Goal: Complete application form: Complete application form

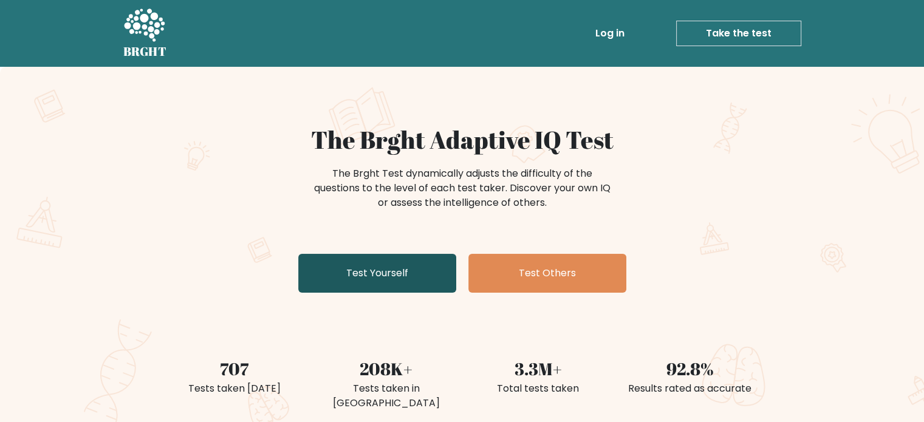
click at [386, 281] on link "Test Yourself" at bounding box center [377, 273] width 158 height 39
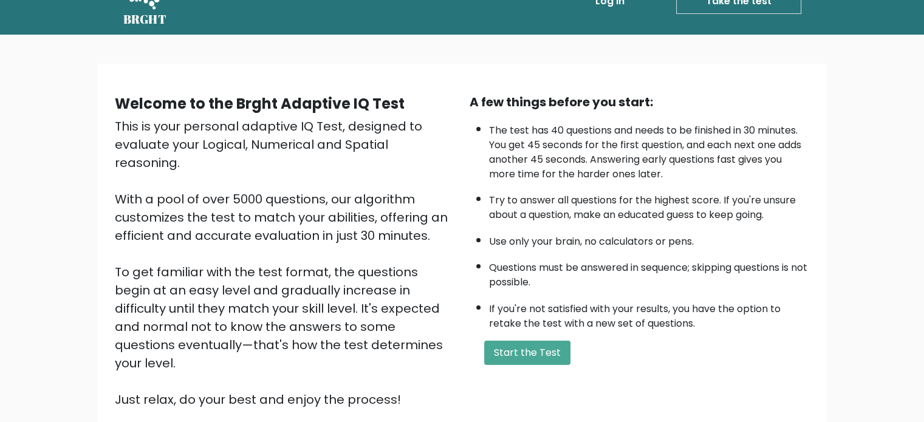
scroll to position [61, 0]
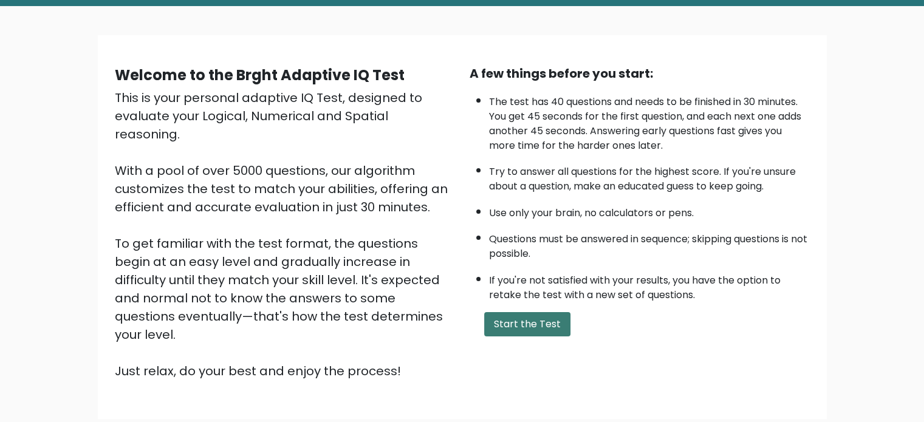
click at [506, 318] on button "Start the Test" at bounding box center [527, 324] width 86 height 24
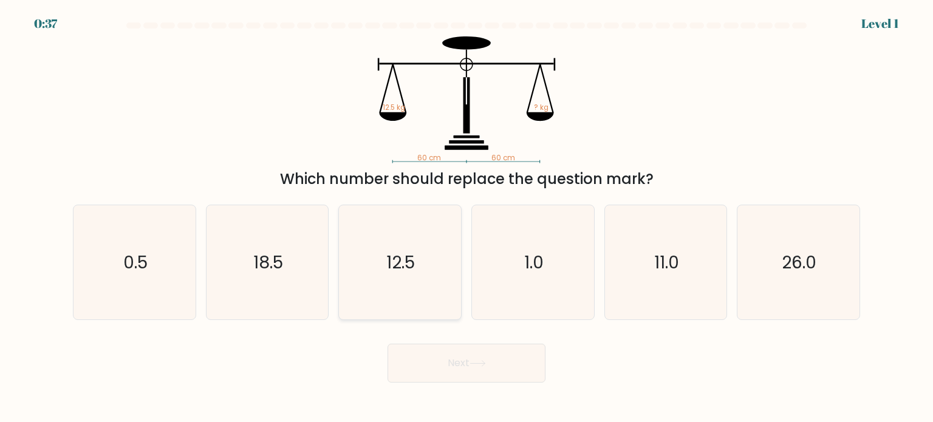
click at [415, 296] on icon "12.5" at bounding box center [400, 262] width 114 height 114
click at [466, 217] on input "c. 12.5" at bounding box center [466, 214] width 1 height 6
radio input "true"
click at [476, 366] on icon at bounding box center [478, 363] width 16 height 7
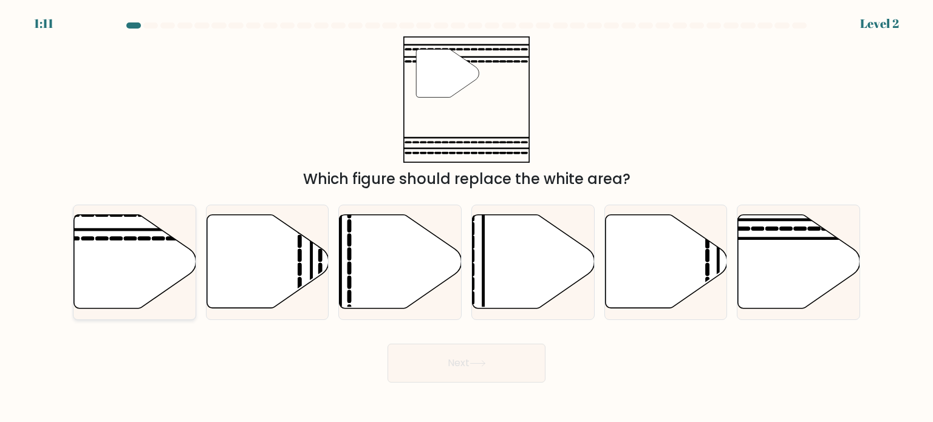
click at [117, 250] on icon at bounding box center [135, 262] width 122 height 94
click at [466, 217] on input "a." at bounding box center [466, 214] width 1 height 6
radio input "true"
click at [410, 347] on button "Next" at bounding box center [467, 363] width 158 height 39
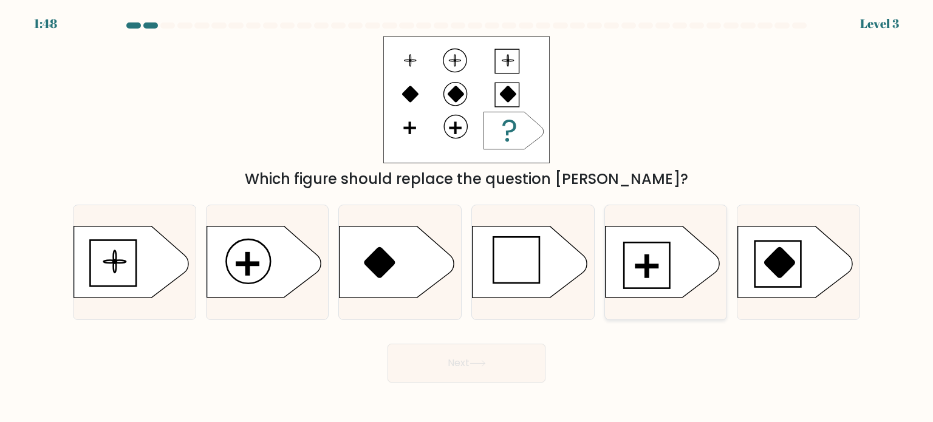
click at [673, 272] on icon at bounding box center [662, 262] width 114 height 71
click at [467, 217] on input "e." at bounding box center [466, 214] width 1 height 6
radio input "true"
click at [485, 357] on button "Next" at bounding box center [467, 363] width 158 height 39
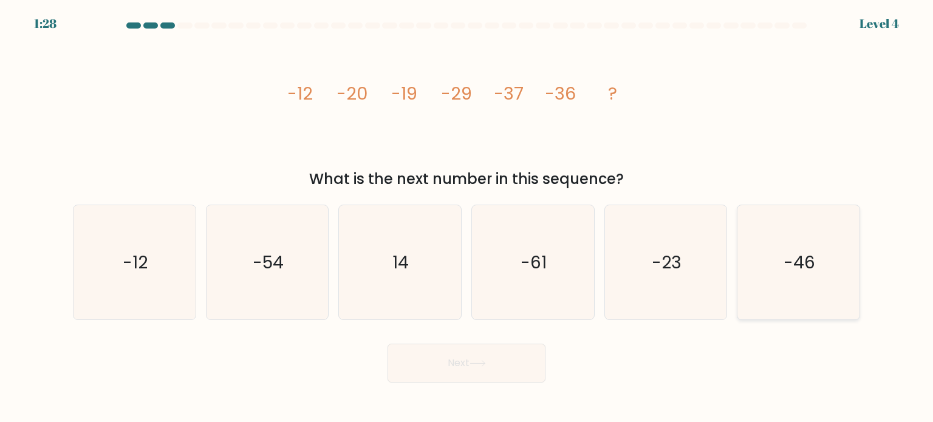
click at [803, 273] on text "-46" at bounding box center [800, 262] width 32 height 24
click at [467, 217] on input "f. -46" at bounding box center [466, 214] width 1 height 6
radio input "true"
click at [474, 371] on button "Next" at bounding box center [467, 363] width 158 height 39
click at [496, 363] on button "Next" at bounding box center [467, 363] width 158 height 39
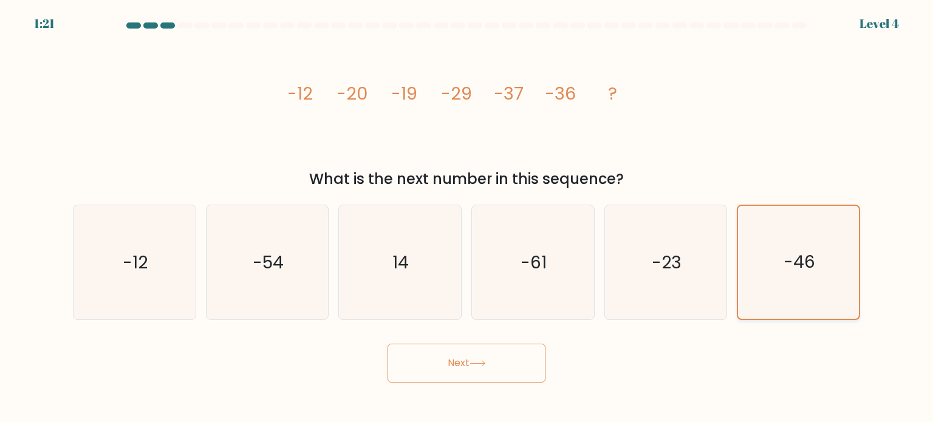
click at [769, 254] on icon "-46" at bounding box center [798, 262] width 113 height 113
click at [467, 217] on input "f. -46" at bounding box center [466, 214] width 1 height 6
click at [386, 140] on icon "image/svg+xml -12 -20 -19 -29 -37 -36 ?" at bounding box center [466, 99] width 364 height 127
click at [479, 358] on button "Next" at bounding box center [467, 363] width 158 height 39
click at [666, 297] on icon "-23" at bounding box center [666, 262] width 114 height 114
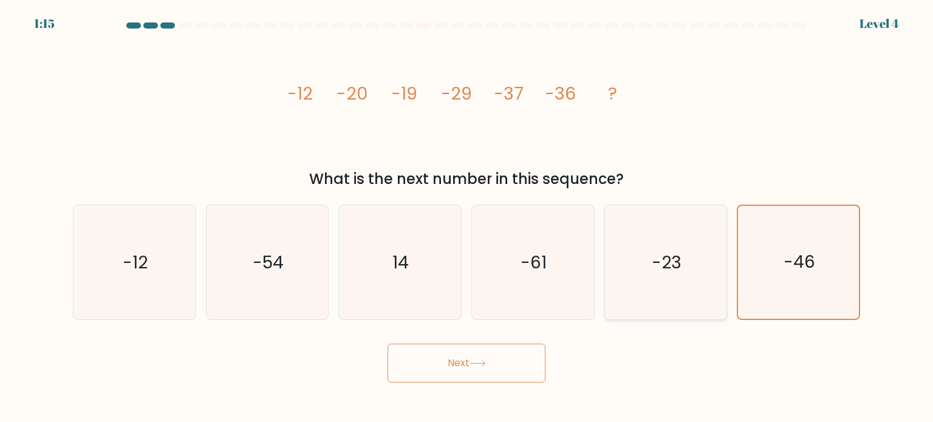
click at [467, 217] on input "e. -23" at bounding box center [466, 214] width 1 height 6
radio input "true"
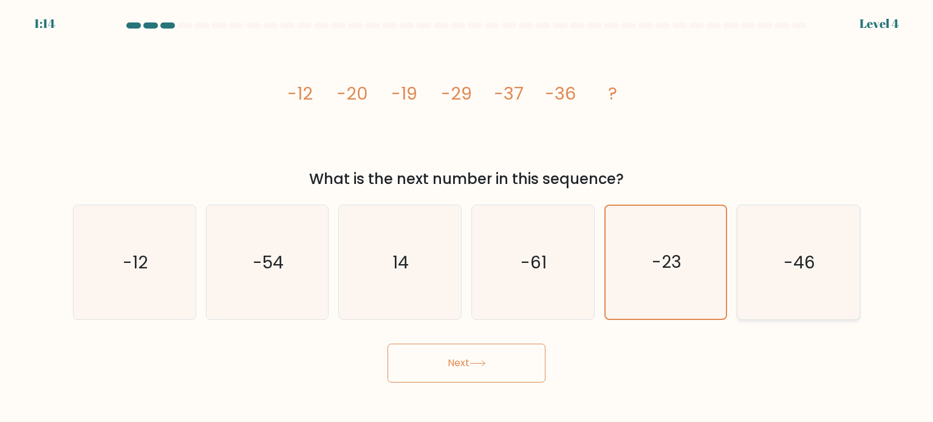
click at [752, 276] on icon "-46" at bounding box center [798, 262] width 114 height 114
click at [467, 217] on input "f. -46" at bounding box center [466, 214] width 1 height 6
radio input "true"
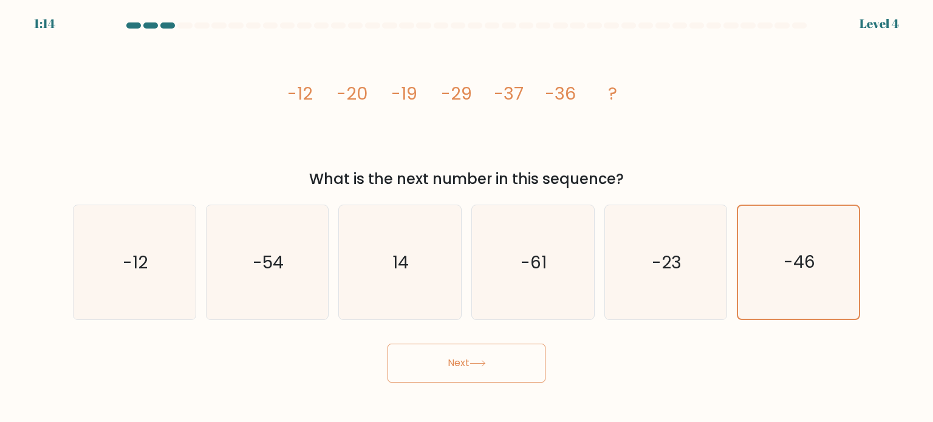
click at [459, 378] on button "Next" at bounding box center [467, 363] width 158 height 39
click at [461, 378] on button "Next" at bounding box center [467, 363] width 158 height 39
click at [773, 293] on icon "-46" at bounding box center [798, 262] width 113 height 113
click at [467, 217] on input "f. -46" at bounding box center [466, 214] width 1 height 6
click at [651, 296] on icon "-23" at bounding box center [666, 262] width 114 height 114
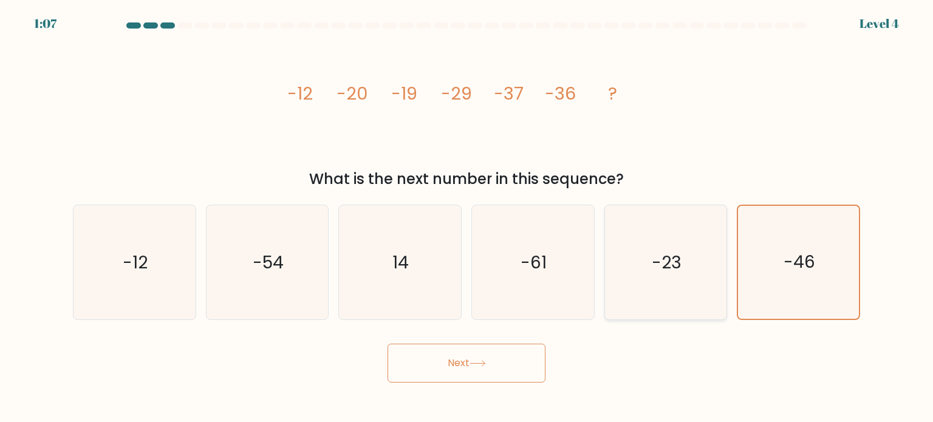
click at [467, 217] on input "e. -23" at bounding box center [466, 214] width 1 height 6
radio input "true"
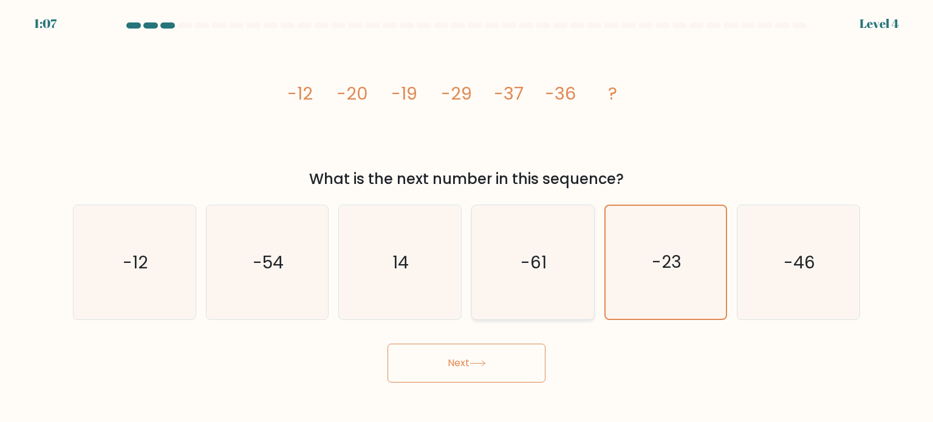
click at [499, 275] on icon "-61" at bounding box center [533, 262] width 114 height 114
click at [467, 217] on input "d. -61" at bounding box center [466, 214] width 1 height 6
radio input "true"
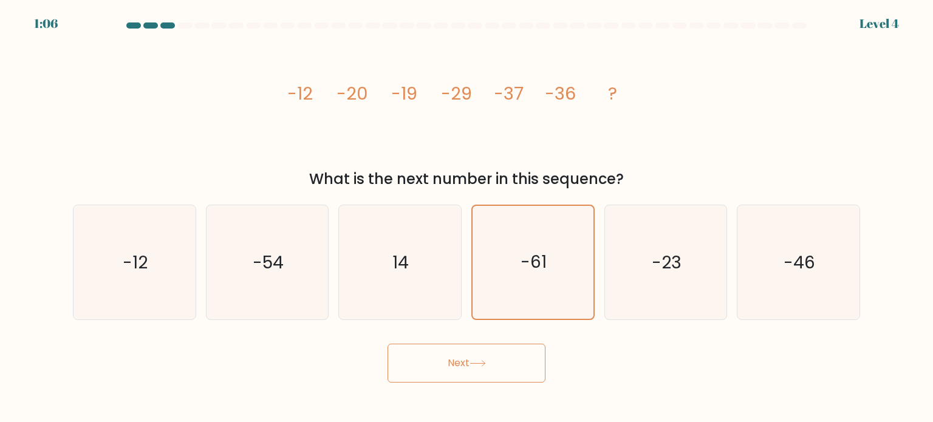
drag, startPoint x: 482, startPoint y: 95, endPoint x: 587, endPoint y: 176, distance: 133.0
click at [488, 92] on icon "image/svg+xml -12 -20 -19 -29 -37 -36 ?" at bounding box center [466, 99] width 364 height 127
click at [803, 253] on text "-46" at bounding box center [800, 262] width 32 height 24
click at [467, 217] on input "f. -46" at bounding box center [466, 214] width 1 height 6
radio input "true"
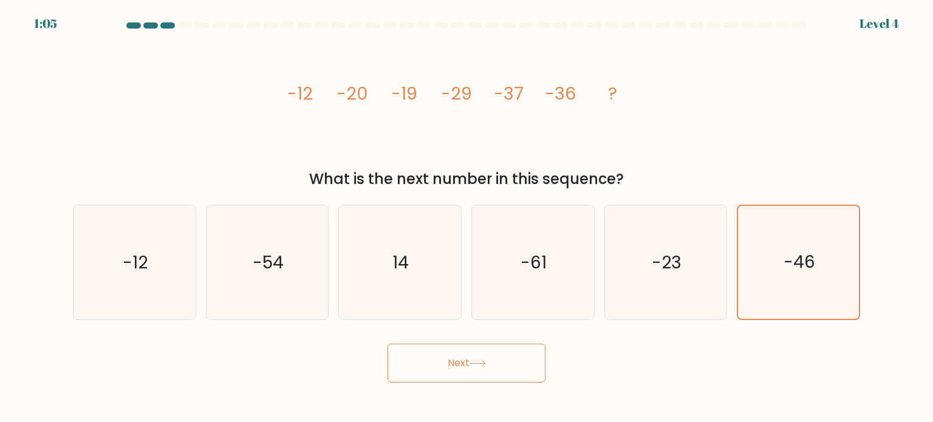
click at [452, 393] on body "1:05 Level 4" at bounding box center [466, 211] width 933 height 422
click at [497, 371] on button "Next" at bounding box center [467, 363] width 158 height 39
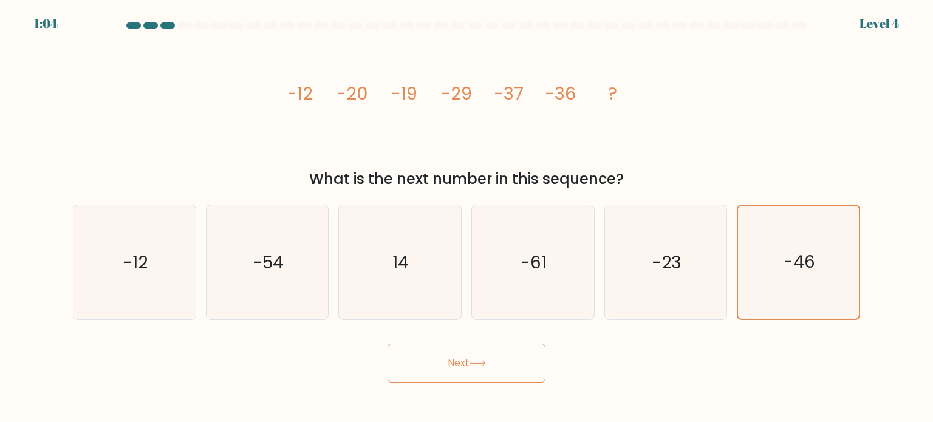
click at [496, 371] on button "Next" at bounding box center [467, 363] width 158 height 39
click at [493, 369] on button "Next" at bounding box center [467, 363] width 158 height 39
click at [483, 361] on icon at bounding box center [478, 363] width 16 height 7
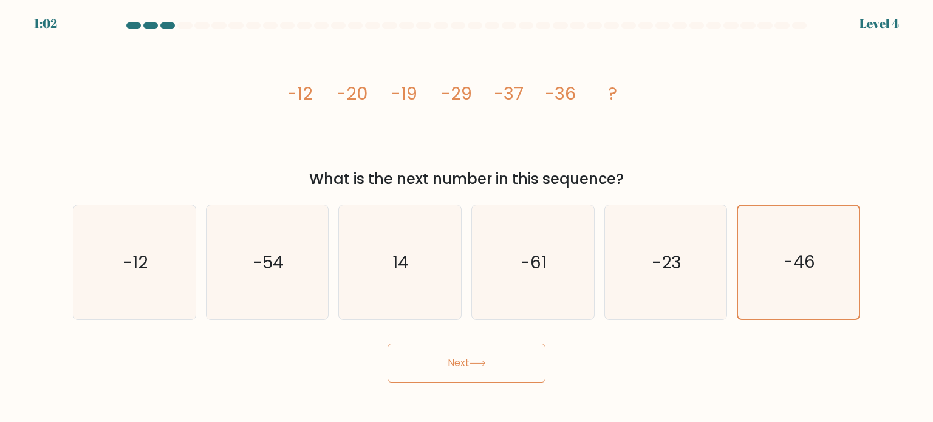
click at [482, 364] on icon at bounding box center [478, 363] width 16 height 7
click at [483, 374] on button "Next" at bounding box center [467, 363] width 158 height 39
click at [824, 279] on icon "-46" at bounding box center [798, 262] width 114 height 114
click at [467, 217] on input "f. -46" at bounding box center [466, 214] width 1 height 6
radio input "true"
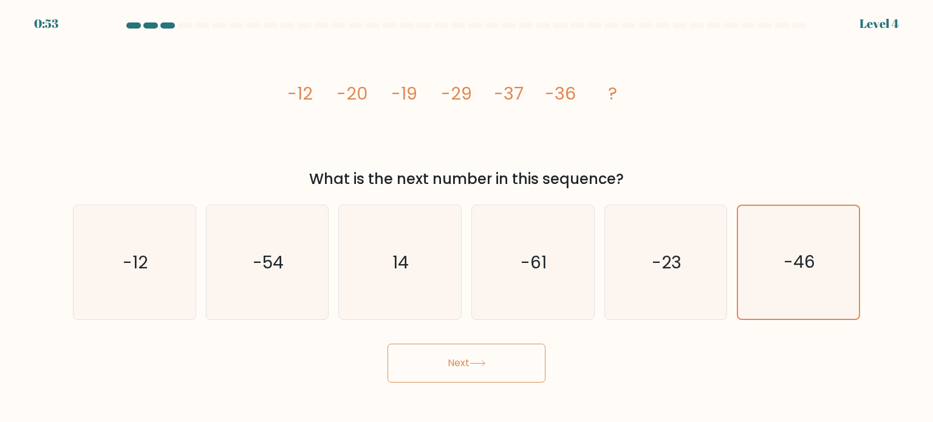
click at [515, 375] on button "Next" at bounding box center [467, 363] width 158 height 39
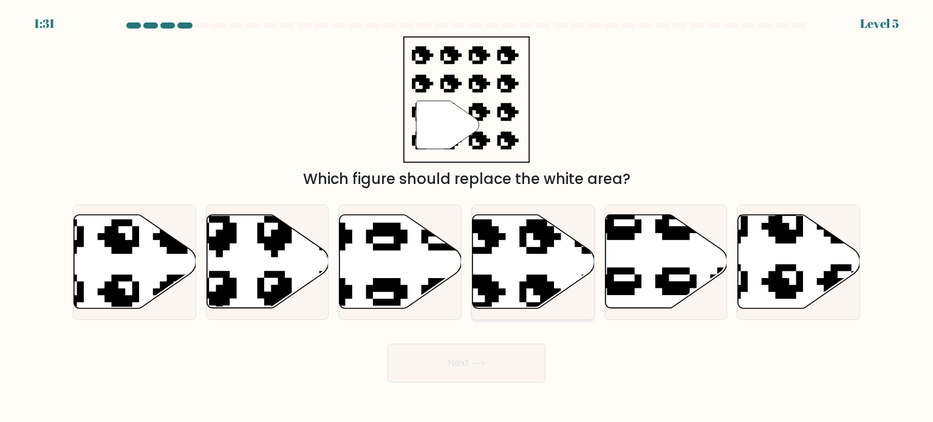
click at [504, 278] on icon at bounding box center [534, 262] width 122 height 94
click at [467, 217] on input "d." at bounding box center [466, 214] width 1 height 6
radio input "true"
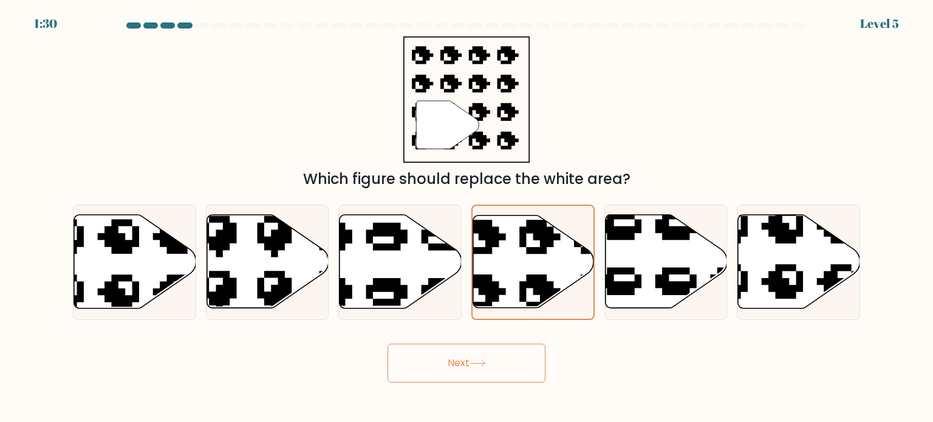
click at [491, 366] on button "Next" at bounding box center [467, 363] width 158 height 39
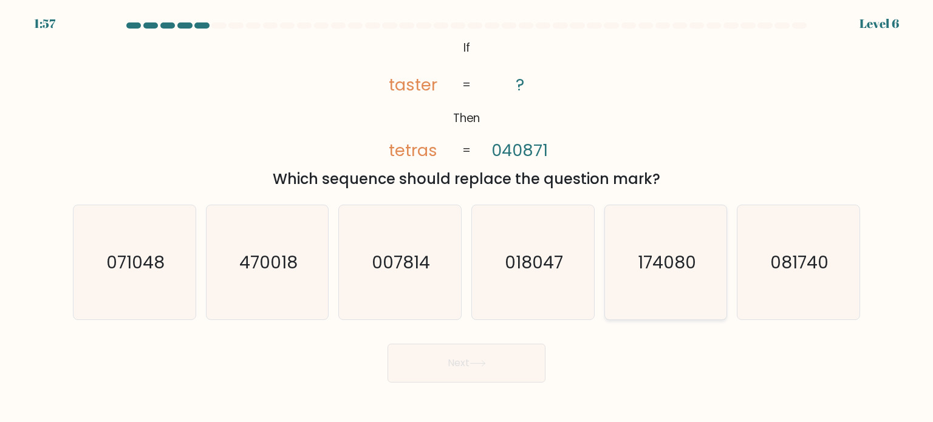
click at [675, 267] on text "174080" at bounding box center [667, 262] width 58 height 24
click at [467, 217] on input "e. 174080" at bounding box center [466, 214] width 1 height 6
radio input "true"
click at [165, 231] on icon "071048" at bounding box center [134, 262] width 114 height 114
click at [466, 217] on input "a. 071048" at bounding box center [466, 214] width 1 height 6
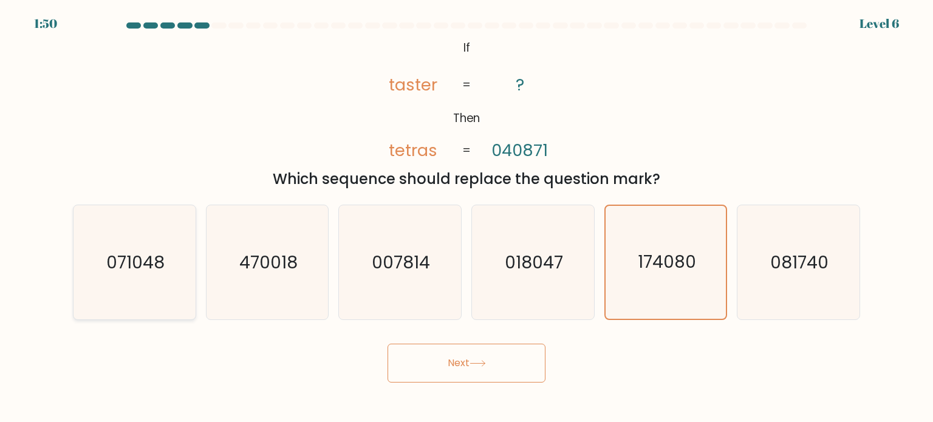
radio input "true"
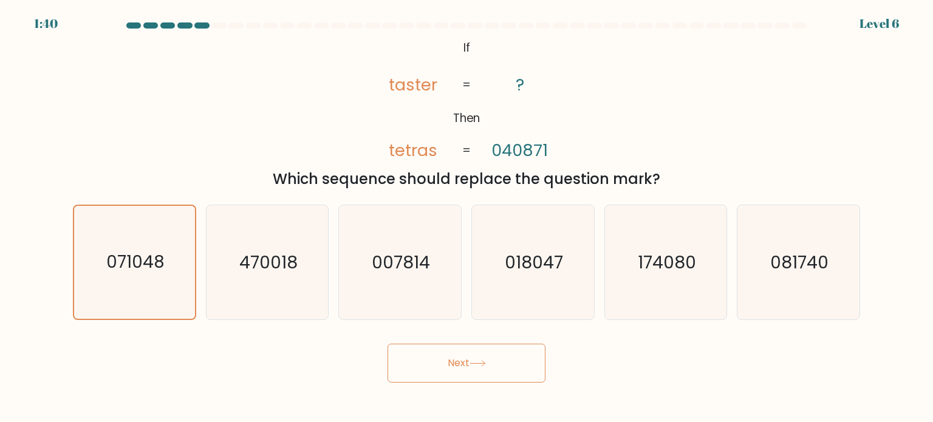
click at [449, 352] on button "Next" at bounding box center [467, 363] width 158 height 39
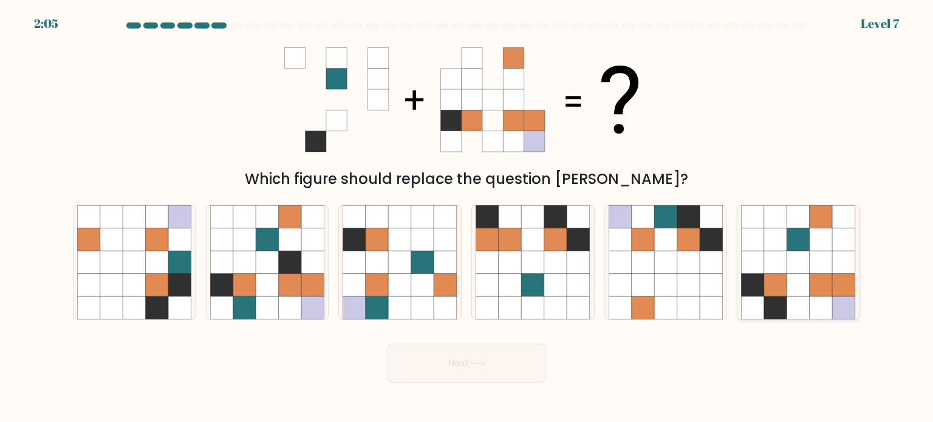
click at [811, 237] on icon at bounding box center [821, 239] width 23 height 23
click at [467, 217] on input "f." at bounding box center [466, 214] width 1 height 6
radio input "true"
click at [504, 366] on button "Next" at bounding box center [467, 363] width 158 height 39
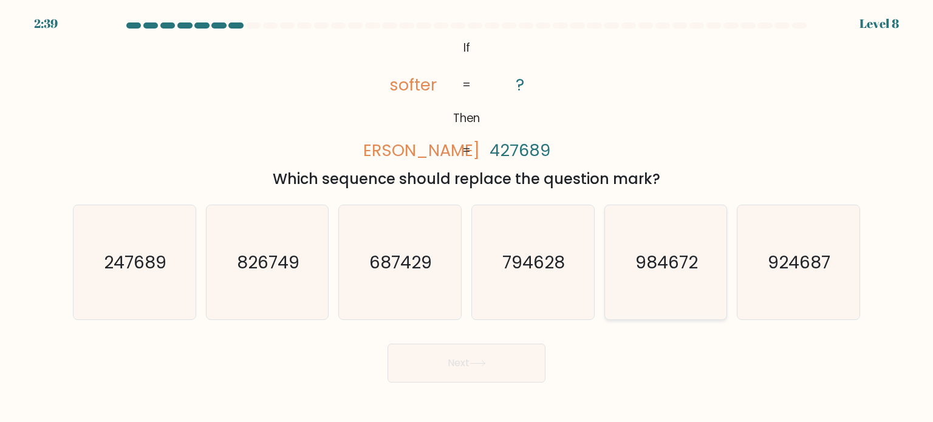
click at [677, 273] on text "984672" at bounding box center [666, 262] width 63 height 24
click at [467, 217] on input "e. 984672" at bounding box center [466, 214] width 1 height 6
radio input "true"
click at [824, 279] on icon "924687" at bounding box center [798, 262] width 114 height 114
click at [467, 217] on input "f. 924687" at bounding box center [466, 214] width 1 height 6
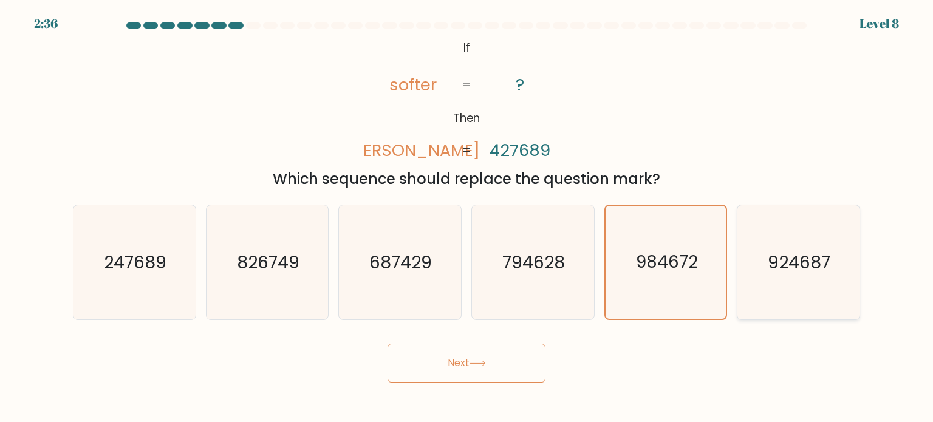
radio input "true"
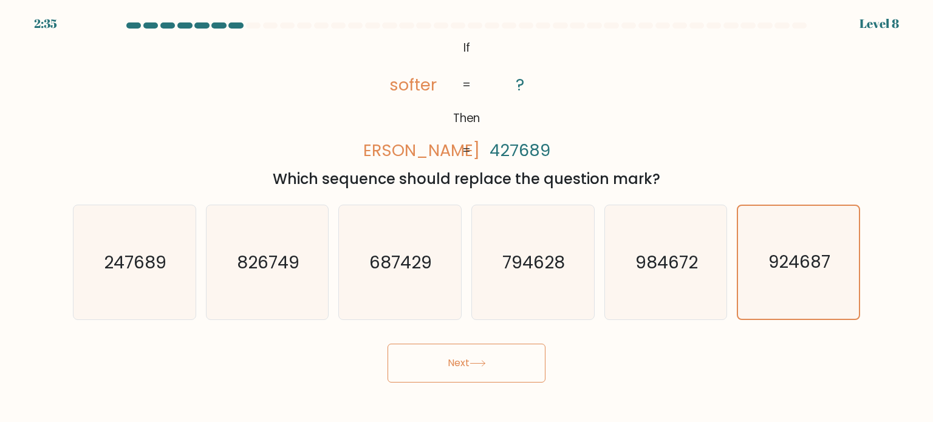
click at [491, 360] on button "Next" at bounding box center [467, 363] width 158 height 39
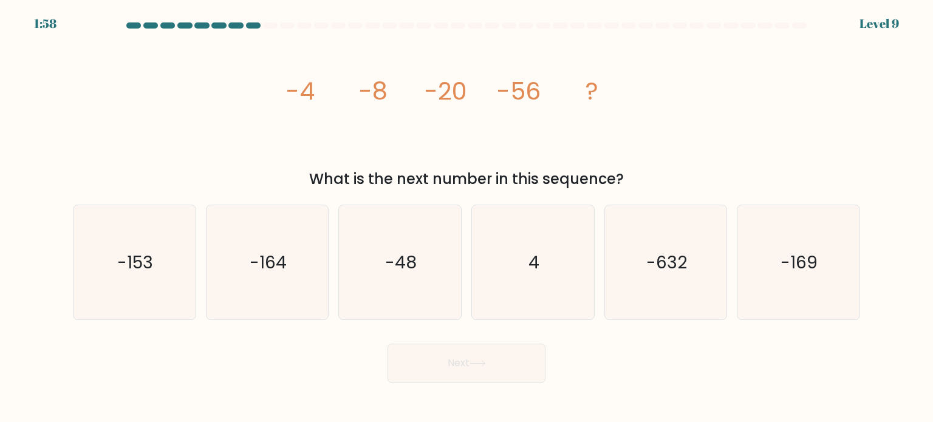
click at [709, 363] on div "Next" at bounding box center [467, 359] width 802 height 48
click at [675, 356] on div "Next" at bounding box center [467, 359] width 802 height 48
click at [270, 274] on icon "-164" at bounding box center [267, 262] width 114 height 114
click at [510, 364] on button "Next" at bounding box center [467, 363] width 158 height 39
click at [266, 254] on text "-164" at bounding box center [268, 262] width 37 height 24
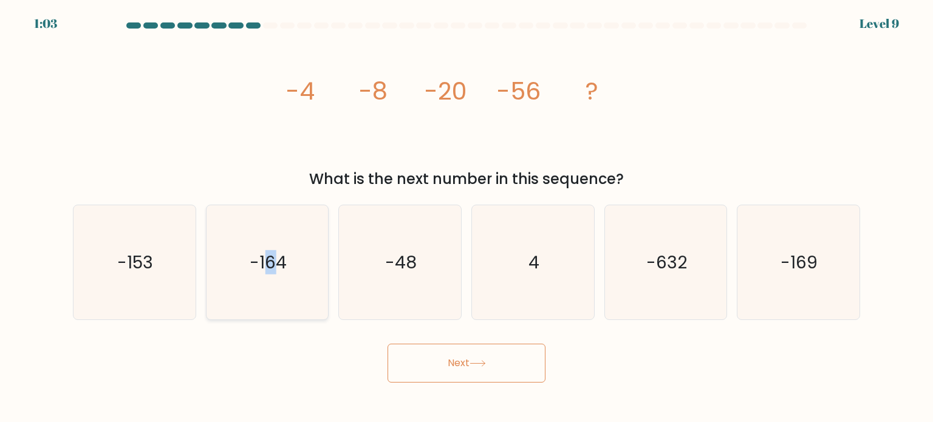
click at [466, 217] on input "b. -164" at bounding box center [466, 214] width 1 height 6
radio input "true"
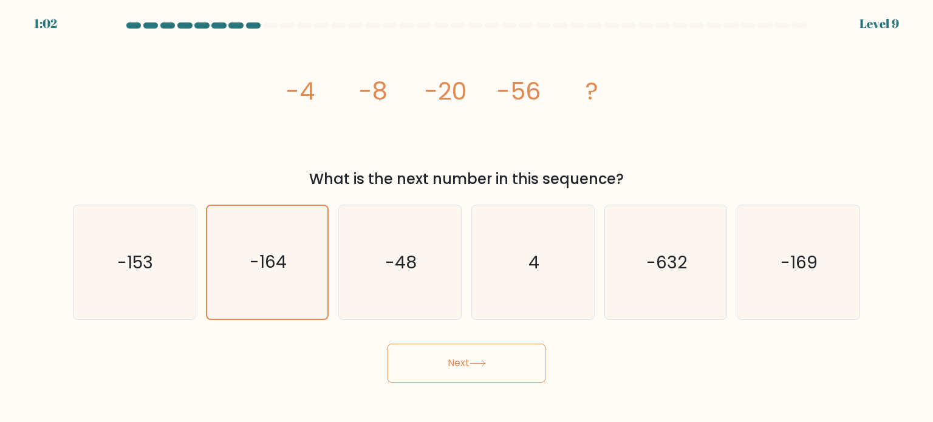
click at [459, 339] on div "Next" at bounding box center [467, 359] width 802 height 48
click at [465, 349] on button "Next" at bounding box center [467, 363] width 158 height 39
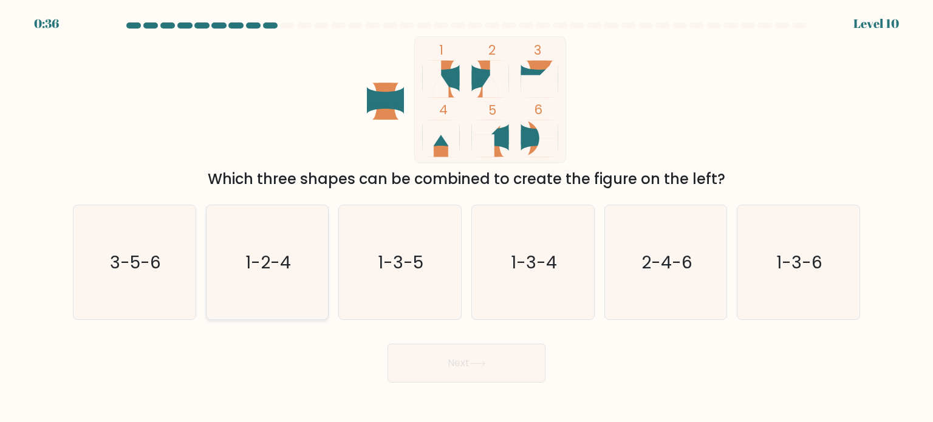
click at [276, 247] on icon "1-2-4" at bounding box center [267, 262] width 114 height 114
click at [466, 217] on input "b. 1-2-4" at bounding box center [466, 214] width 1 height 6
radio input "true"
click at [439, 366] on button "Next" at bounding box center [467, 363] width 158 height 39
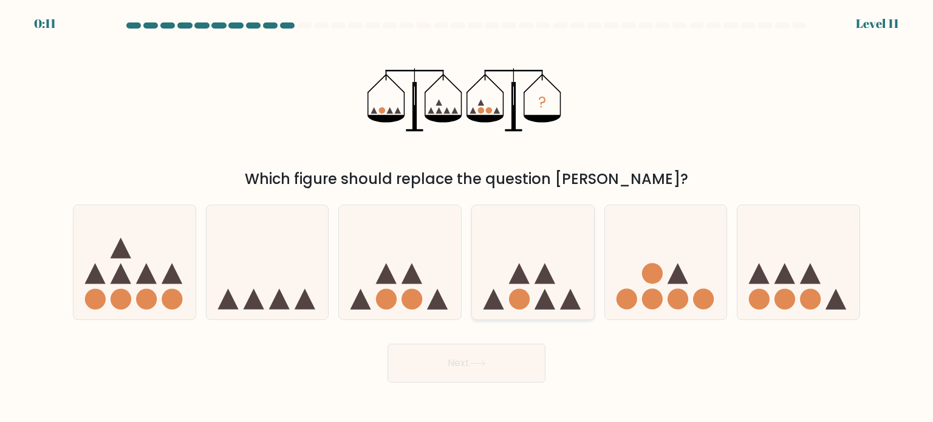
click at [558, 273] on icon at bounding box center [533, 262] width 122 height 101
click at [467, 217] on input "d." at bounding box center [466, 214] width 1 height 6
radio input "true"
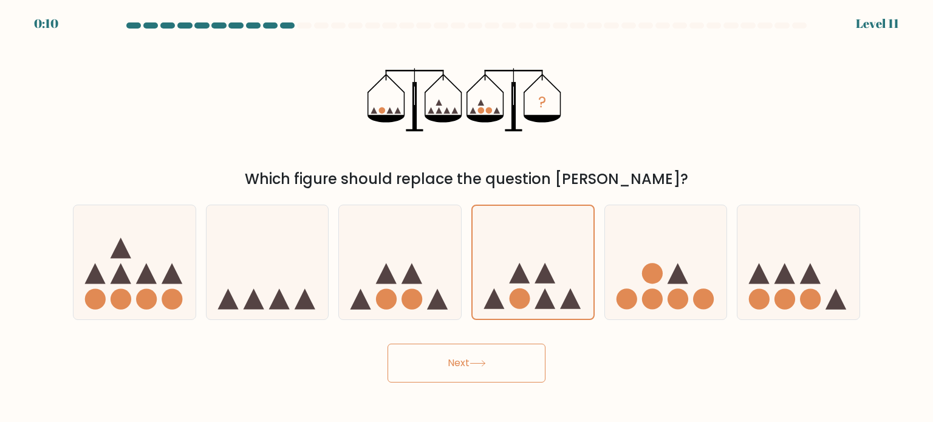
click at [515, 352] on button "Next" at bounding box center [467, 363] width 158 height 39
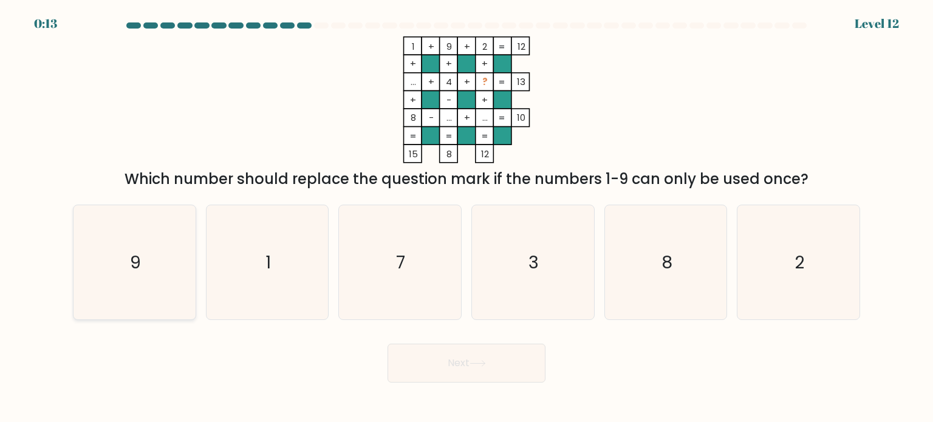
click at [131, 276] on icon "9" at bounding box center [134, 262] width 114 height 114
click at [466, 217] on input "a. 9" at bounding box center [466, 214] width 1 height 6
radio input "true"
click at [269, 290] on icon "1" at bounding box center [267, 262] width 114 height 114
click at [466, 217] on input "b. 1" at bounding box center [466, 214] width 1 height 6
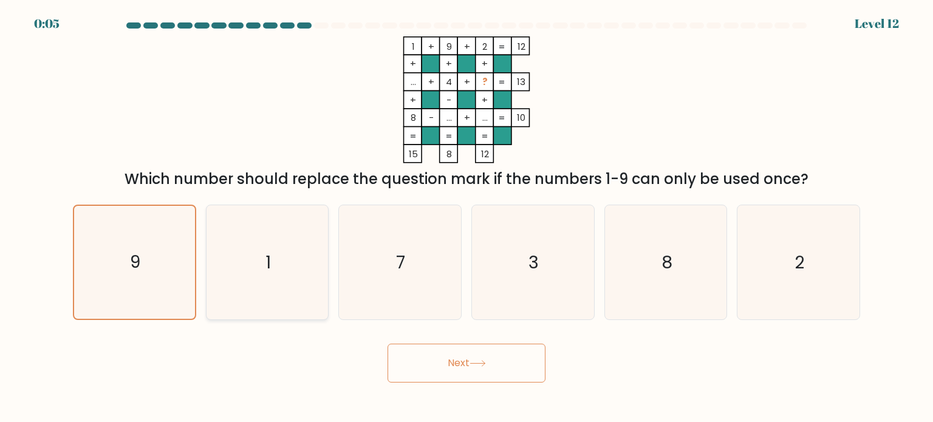
radio input "true"
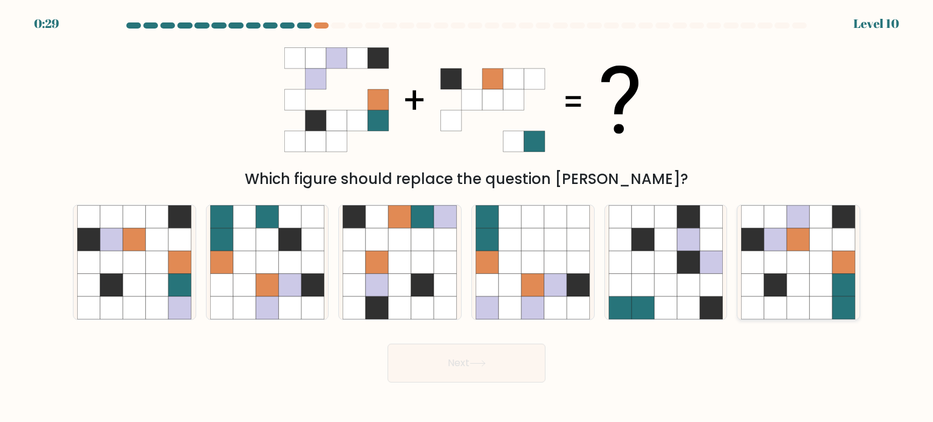
click at [756, 235] on icon at bounding box center [753, 239] width 23 height 23
click at [467, 217] on input "f." at bounding box center [466, 214] width 1 height 6
radio input "true"
click at [504, 358] on button "Next" at bounding box center [467, 363] width 158 height 39
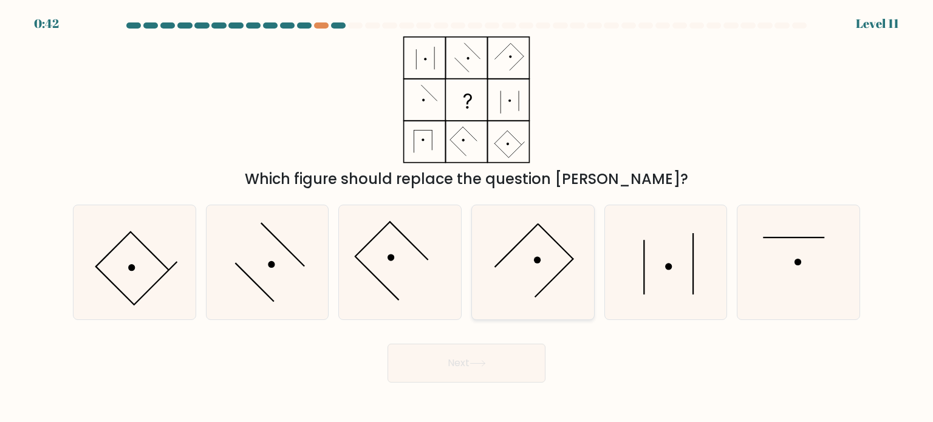
click at [516, 267] on icon at bounding box center [533, 262] width 114 height 114
click at [467, 217] on input "d." at bounding box center [466, 214] width 1 height 6
radio input "true"
click at [479, 360] on button "Next" at bounding box center [467, 363] width 158 height 39
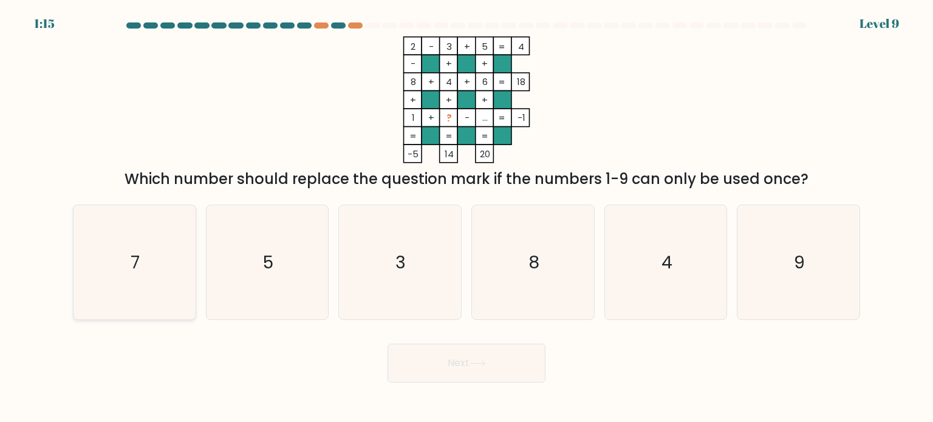
click at [147, 258] on icon "7" at bounding box center [134, 262] width 114 height 114
click at [466, 217] on input "a. 7" at bounding box center [466, 214] width 1 height 6
radio input "true"
click at [530, 372] on button "Next" at bounding box center [467, 363] width 158 height 39
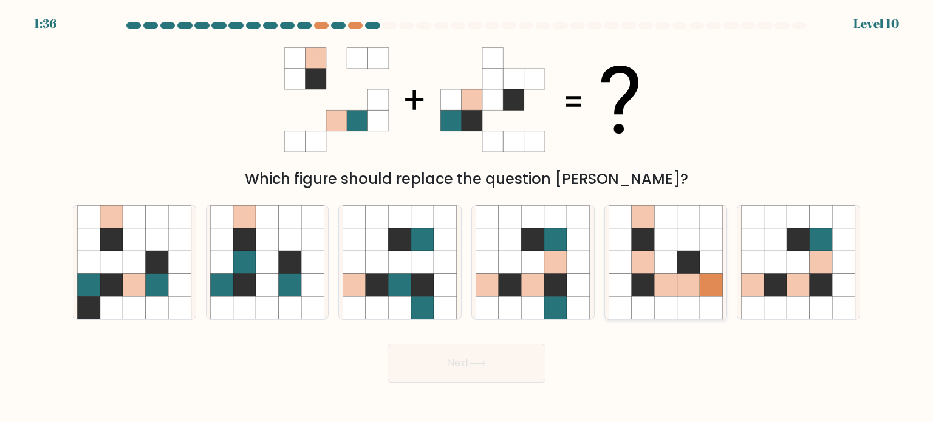
click at [695, 265] on icon at bounding box center [688, 262] width 23 height 23
click at [467, 217] on input "e." at bounding box center [466, 214] width 1 height 6
radio input "true"
click at [510, 365] on button "Next" at bounding box center [467, 363] width 158 height 39
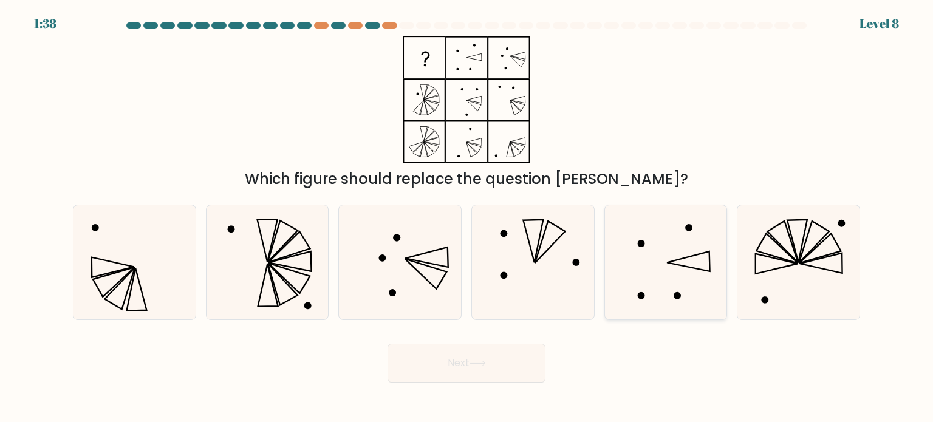
click at [667, 281] on icon at bounding box center [666, 262] width 114 height 114
click at [467, 217] on input "e." at bounding box center [466, 214] width 1 height 6
radio input "true"
click at [296, 245] on icon at bounding box center [267, 262] width 114 height 114
click at [466, 217] on input "b." at bounding box center [466, 214] width 1 height 6
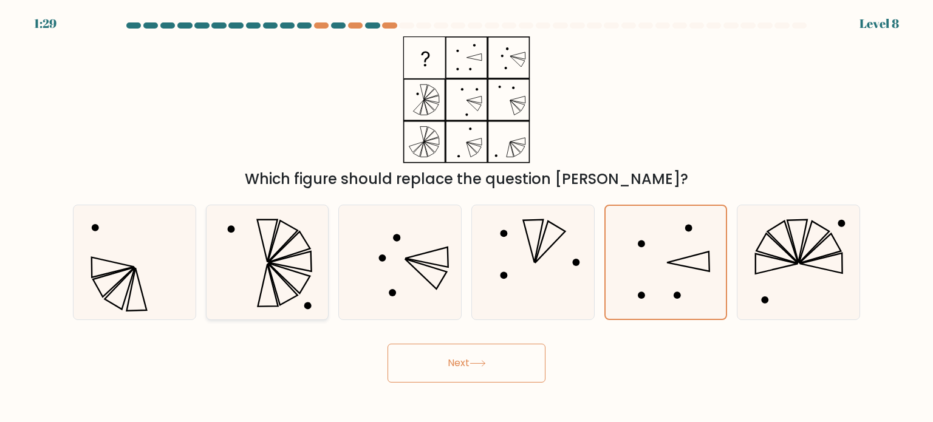
radio input "true"
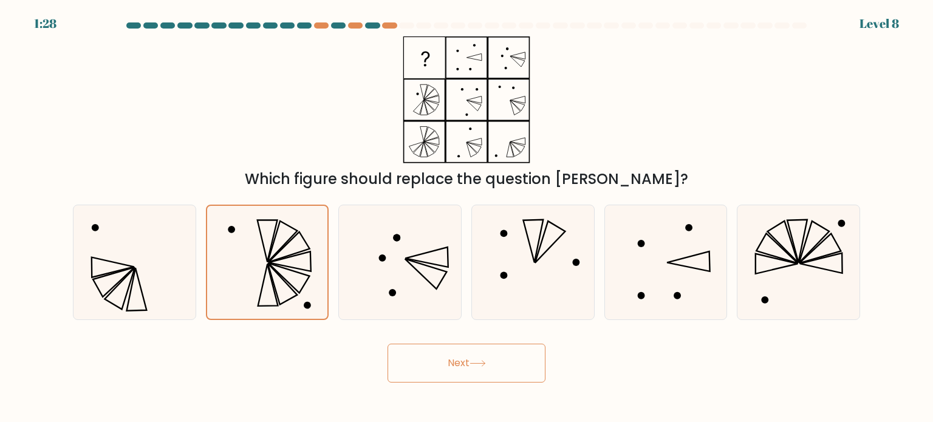
click at [455, 355] on button "Next" at bounding box center [467, 363] width 158 height 39
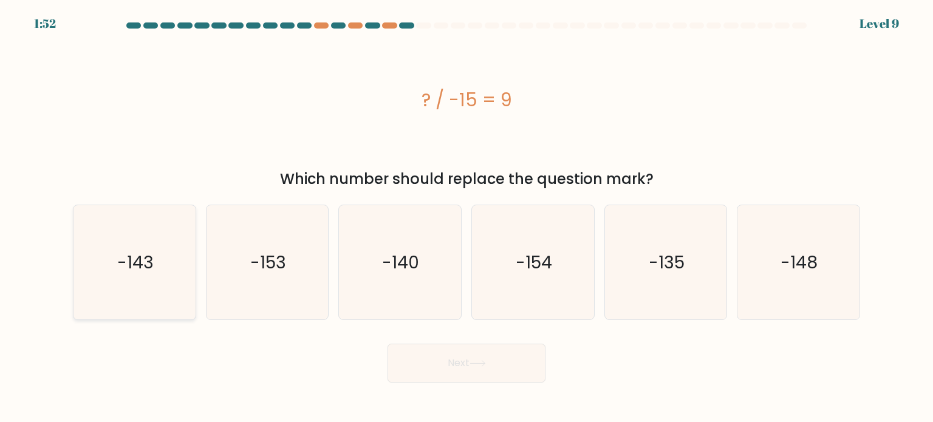
click at [162, 258] on icon "-143" at bounding box center [134, 262] width 114 height 114
click at [466, 217] on input "a. -143" at bounding box center [466, 214] width 1 height 6
radio input "true"
click at [691, 257] on icon "-135" at bounding box center [666, 262] width 114 height 114
click at [467, 217] on input "e. -135" at bounding box center [466, 214] width 1 height 6
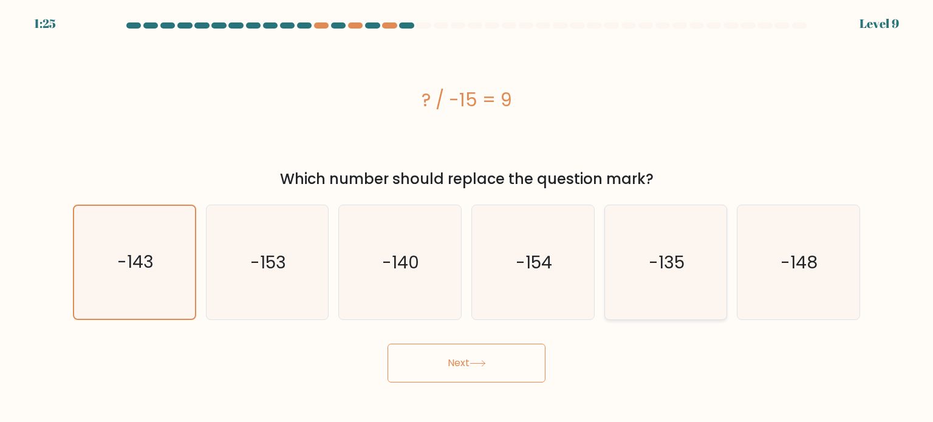
radio input "true"
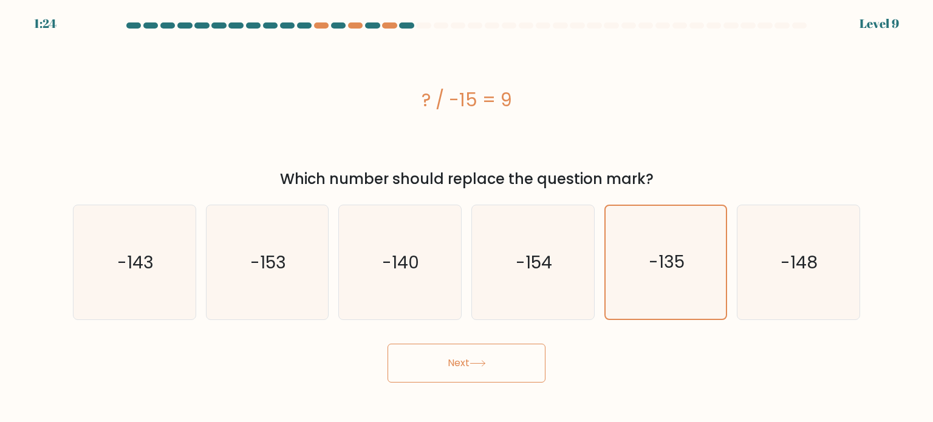
click at [512, 365] on button "Next" at bounding box center [467, 363] width 158 height 39
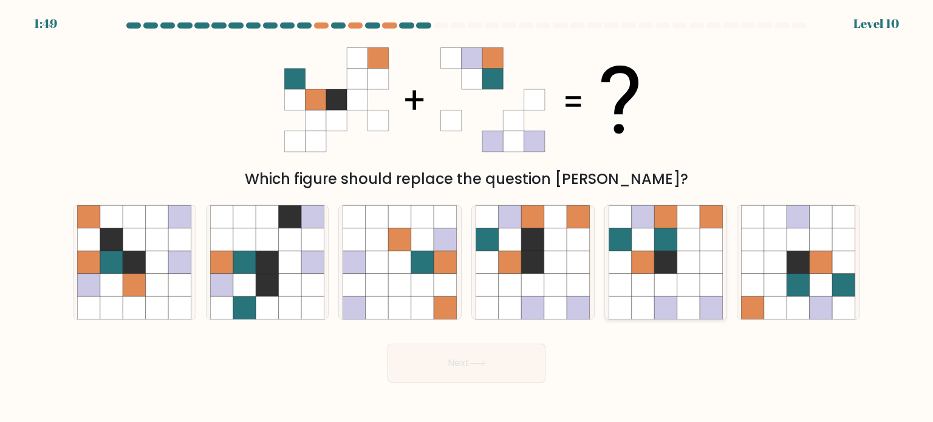
click at [660, 227] on icon at bounding box center [665, 216] width 23 height 23
click at [467, 217] on input "e." at bounding box center [466, 214] width 1 height 6
radio input "true"
click at [525, 254] on icon at bounding box center [533, 262] width 23 height 23
click at [467, 217] on input "d." at bounding box center [466, 214] width 1 height 6
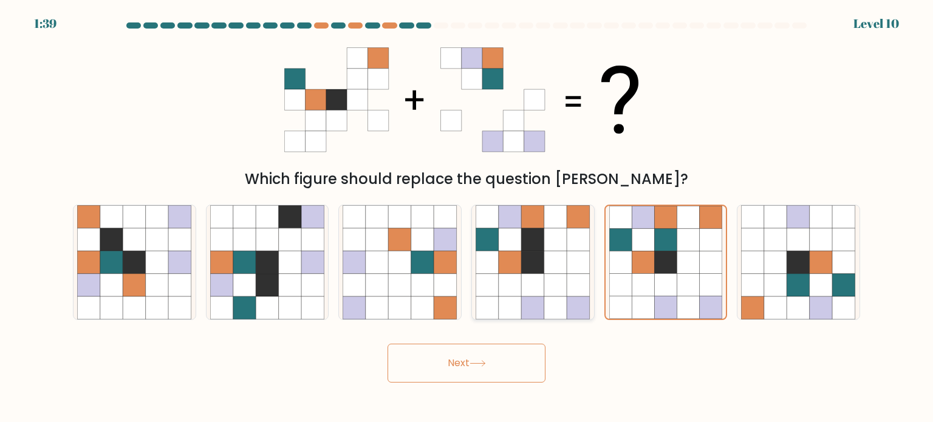
radio input "true"
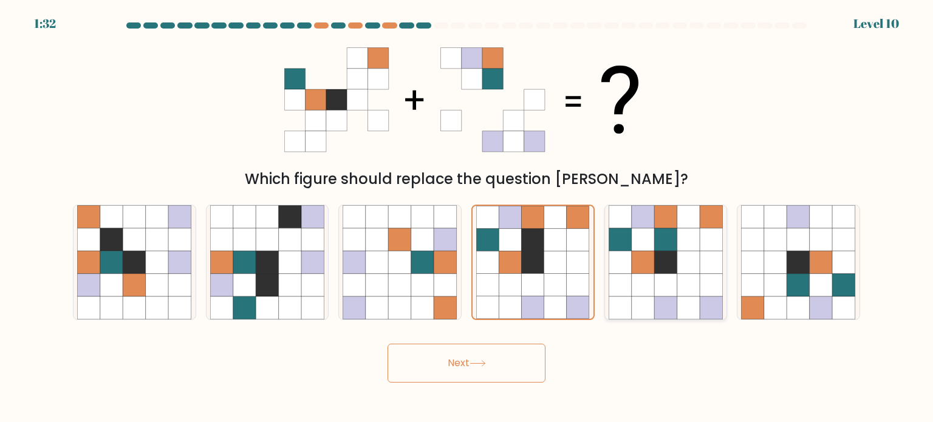
click at [658, 249] on icon at bounding box center [665, 239] width 23 height 23
click at [467, 217] on input "e." at bounding box center [466, 214] width 1 height 6
radio input "true"
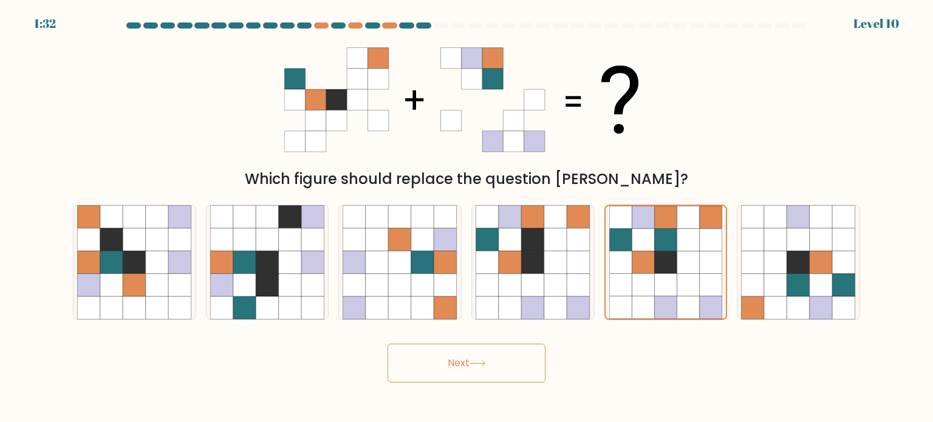
click at [535, 363] on button "Next" at bounding box center [467, 363] width 158 height 39
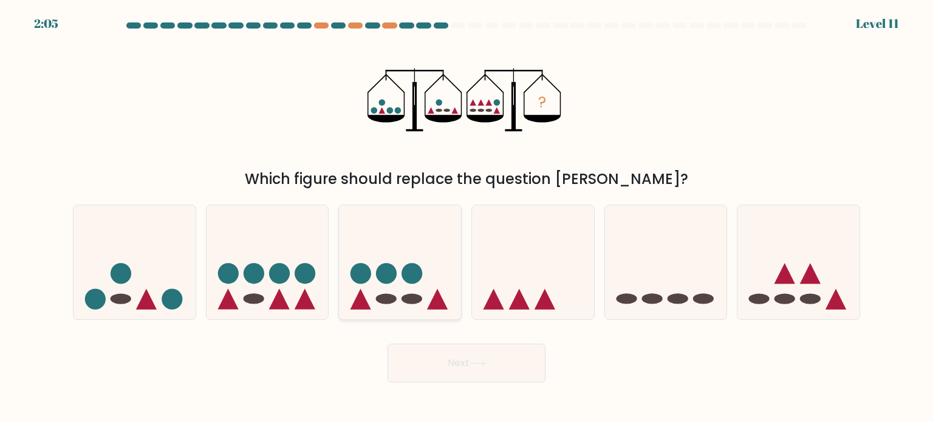
click at [377, 276] on circle at bounding box center [386, 273] width 21 height 21
click at [466, 217] on input "c." at bounding box center [466, 214] width 1 height 6
radio input "true"
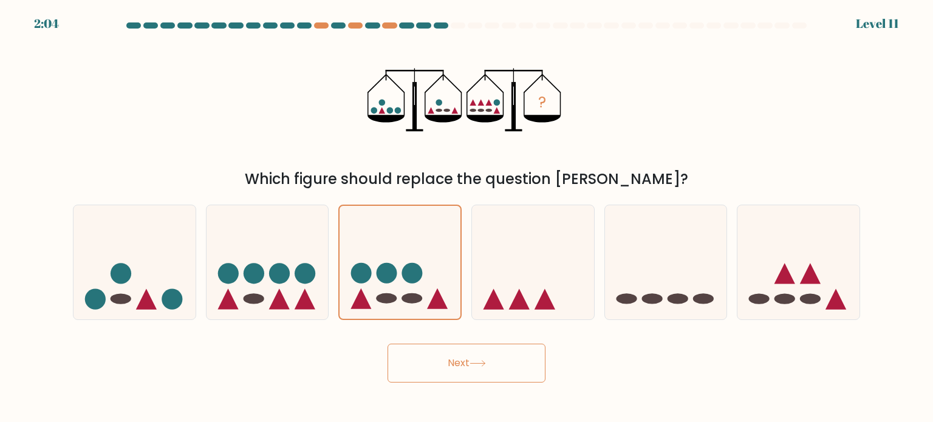
click at [423, 354] on button "Next" at bounding box center [467, 363] width 158 height 39
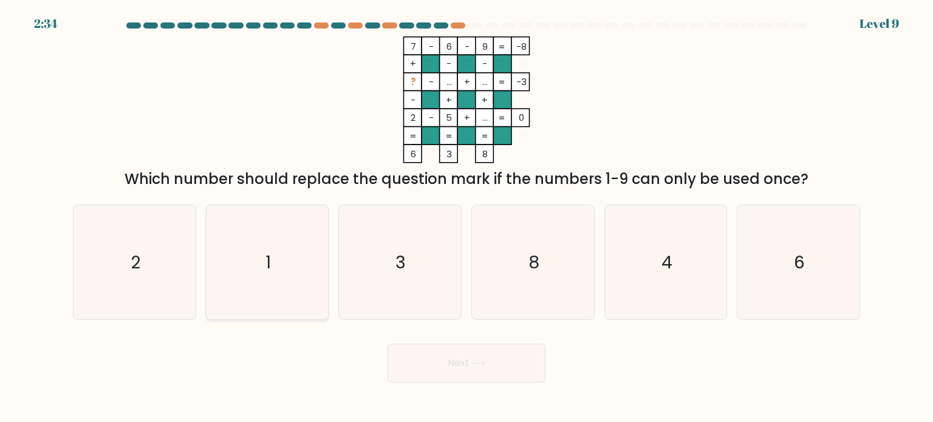
click at [304, 292] on icon "1" at bounding box center [267, 262] width 114 height 114
click at [466, 217] on input "b. 1" at bounding box center [466, 214] width 1 height 6
radio input "true"
click at [413, 349] on button "Next" at bounding box center [467, 363] width 158 height 39
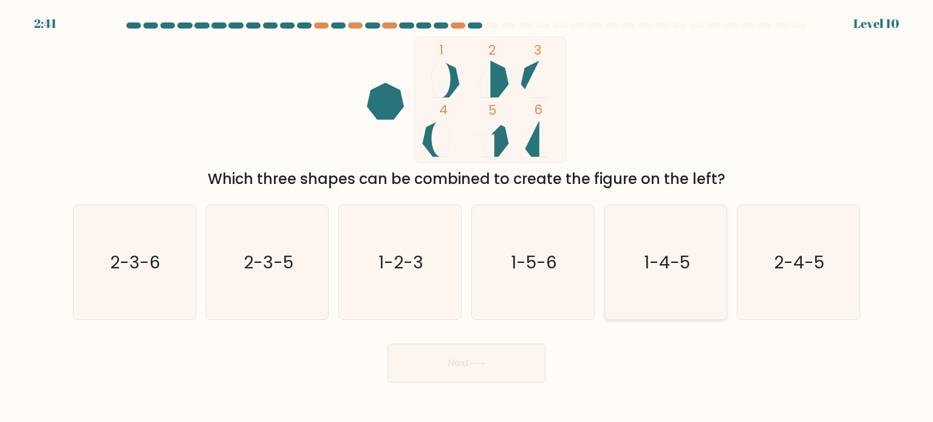
click at [691, 303] on icon "1-4-5" at bounding box center [666, 262] width 114 height 114
click at [467, 217] on input "e. 1-4-5" at bounding box center [466, 214] width 1 height 6
radio input "true"
click at [499, 358] on button "Next" at bounding box center [467, 363] width 158 height 39
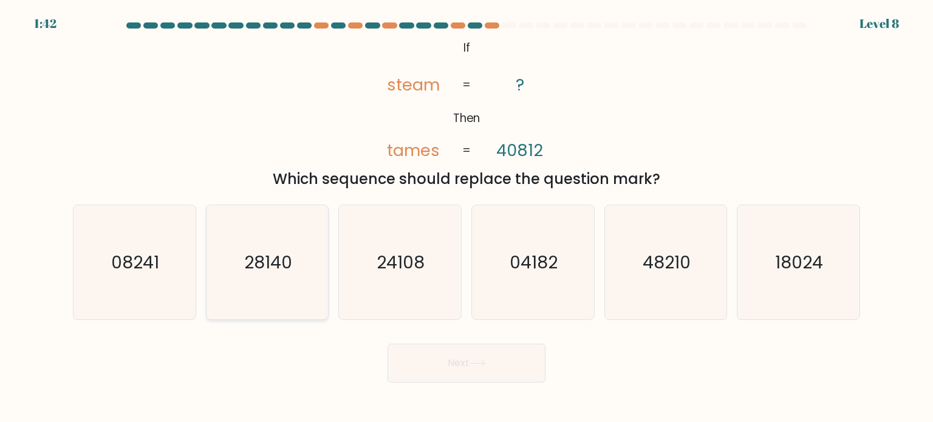
click at [247, 278] on icon "28140" at bounding box center [267, 262] width 114 height 114
click at [466, 217] on input "b. 28140" at bounding box center [466, 214] width 1 height 6
radio input "true"
click at [417, 264] on text "24108" at bounding box center [401, 262] width 48 height 24
click at [466, 217] on input "c. 24108" at bounding box center [466, 214] width 1 height 6
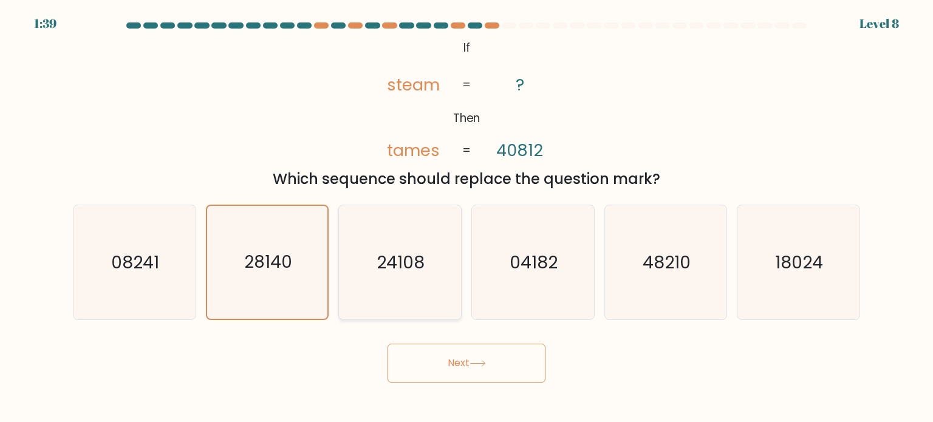
radio input "true"
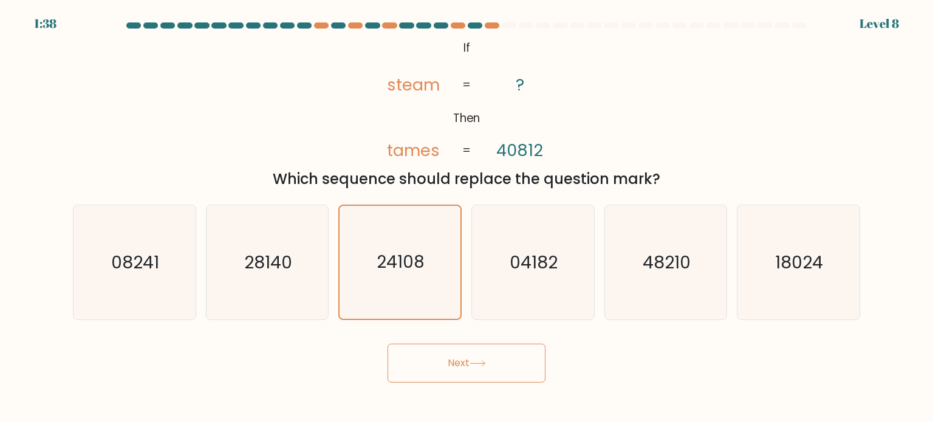
click at [454, 348] on button "Next" at bounding box center [467, 363] width 158 height 39
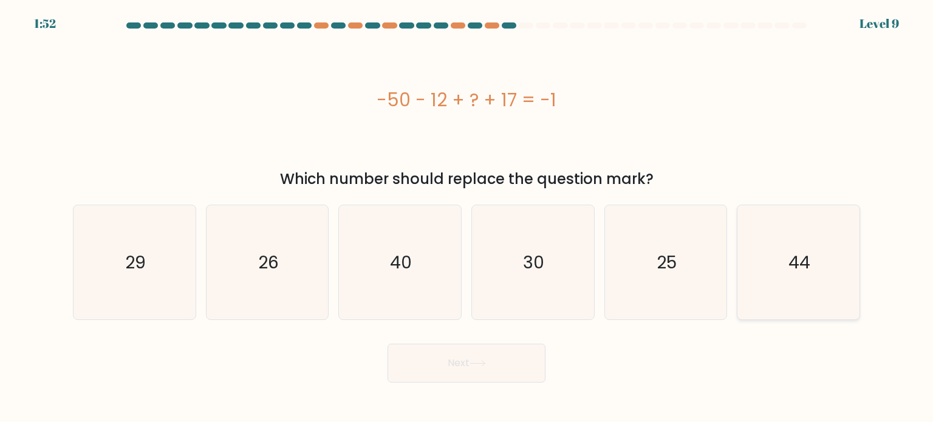
click at [753, 270] on icon "44" at bounding box center [798, 262] width 114 height 114
click at [467, 217] on input "f. 44" at bounding box center [466, 214] width 1 height 6
radio input "true"
click at [486, 372] on button "Next" at bounding box center [467, 363] width 158 height 39
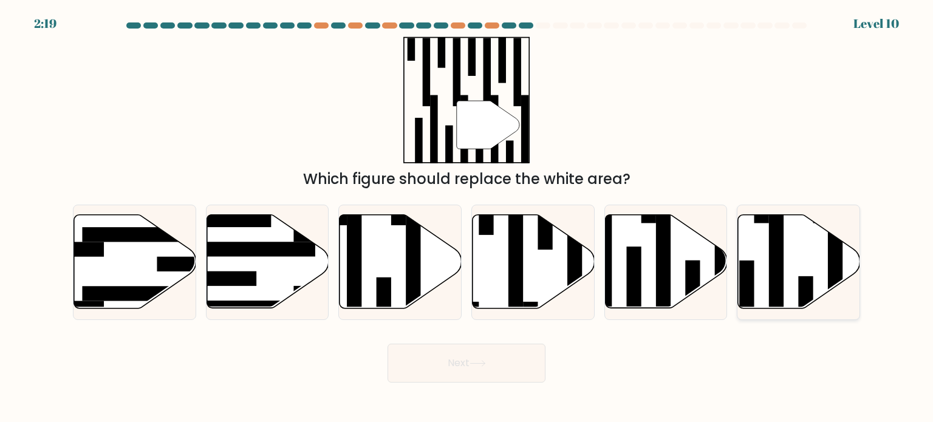
click at [765, 287] on icon at bounding box center [799, 262] width 122 height 94
click at [467, 217] on input "f." at bounding box center [466, 214] width 1 height 6
radio input "true"
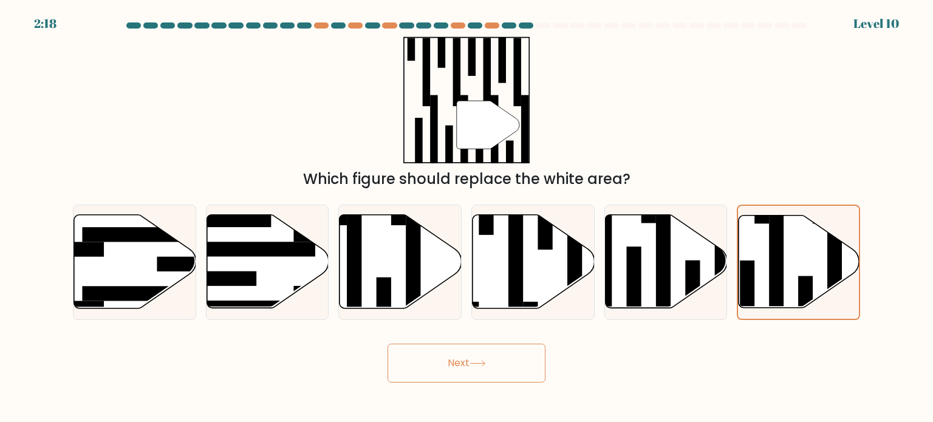
click at [502, 355] on button "Next" at bounding box center [467, 363] width 158 height 39
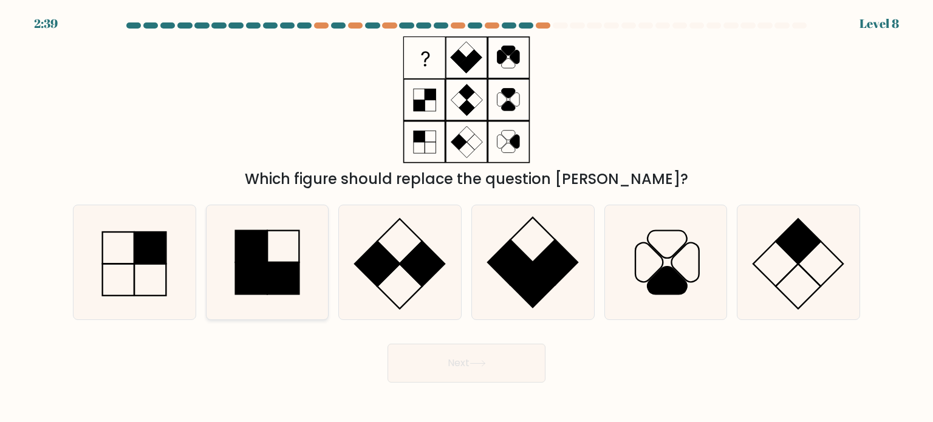
click at [259, 251] on rect at bounding box center [251, 246] width 32 height 32
click at [466, 217] on input "b." at bounding box center [466, 214] width 1 height 6
radio input "true"
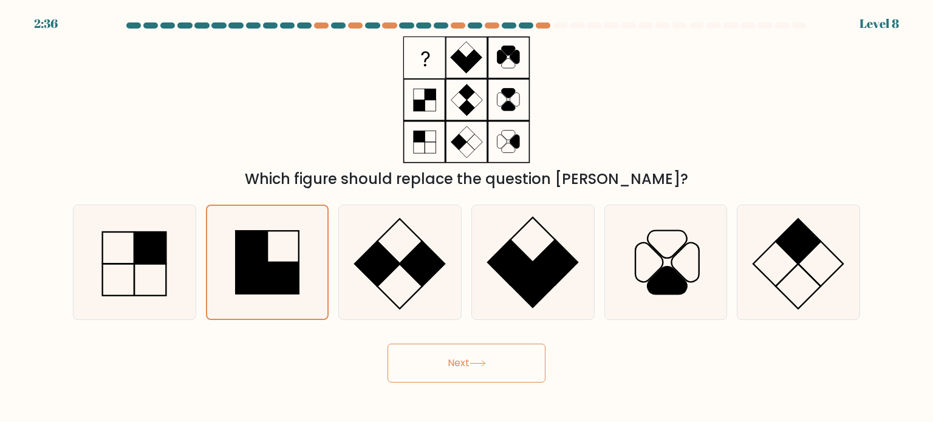
click at [454, 367] on button "Next" at bounding box center [467, 363] width 158 height 39
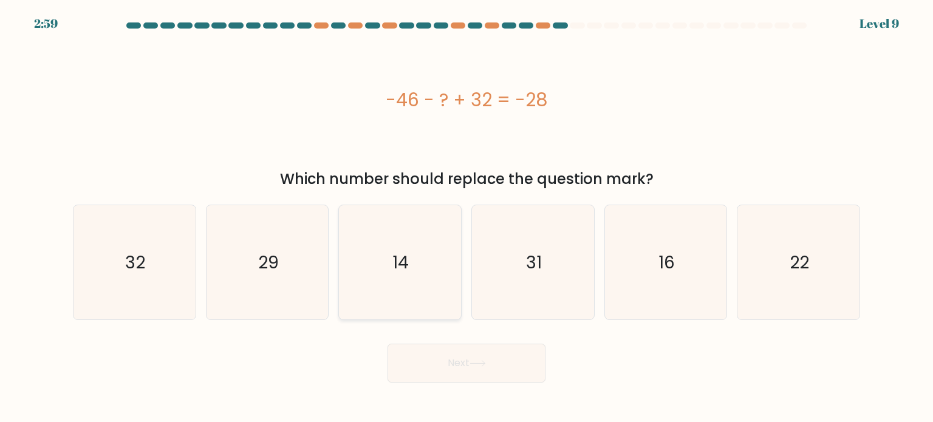
click at [415, 242] on icon "14" at bounding box center [400, 262] width 114 height 114
click at [466, 217] on input "c. 14" at bounding box center [466, 214] width 1 height 6
radio input "true"
drag, startPoint x: 449, startPoint y: 405, endPoint x: 464, endPoint y: 373, distance: 34.8
click at [452, 398] on body "2:58 Level 9 a." at bounding box center [466, 211] width 933 height 422
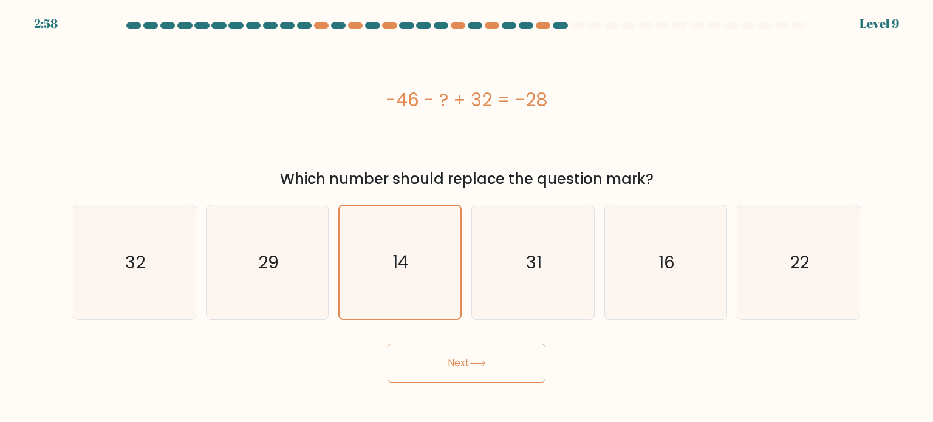
click at [464, 373] on button "Next" at bounding box center [467, 363] width 158 height 39
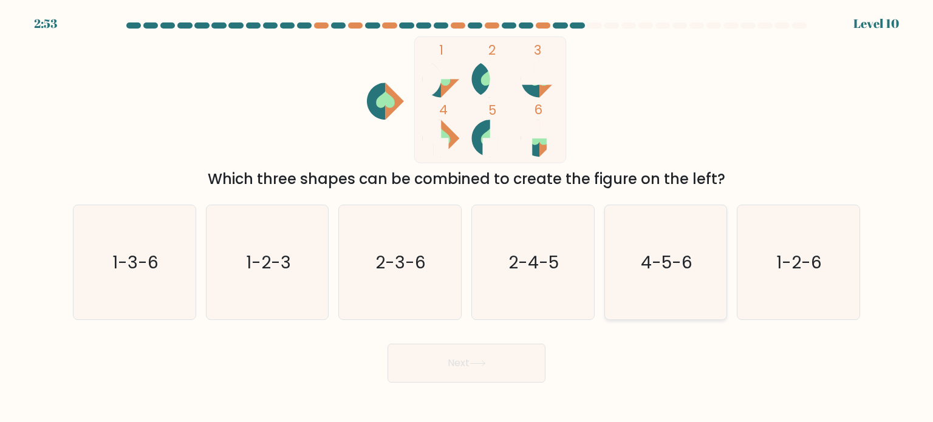
click at [630, 262] on icon "4-5-6" at bounding box center [666, 262] width 114 height 114
click at [467, 217] on input "e. 4-5-6" at bounding box center [466, 214] width 1 height 6
radio input "true"
click at [505, 348] on button "Next" at bounding box center [467, 363] width 158 height 39
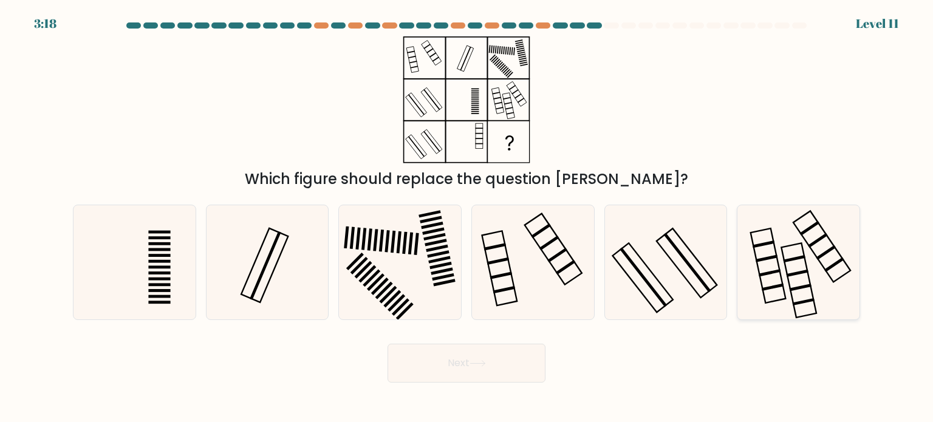
click at [796, 284] on icon at bounding box center [798, 262] width 114 height 114
click at [467, 217] on input "f." at bounding box center [466, 214] width 1 height 6
radio input "true"
click at [491, 360] on button "Next" at bounding box center [467, 363] width 158 height 39
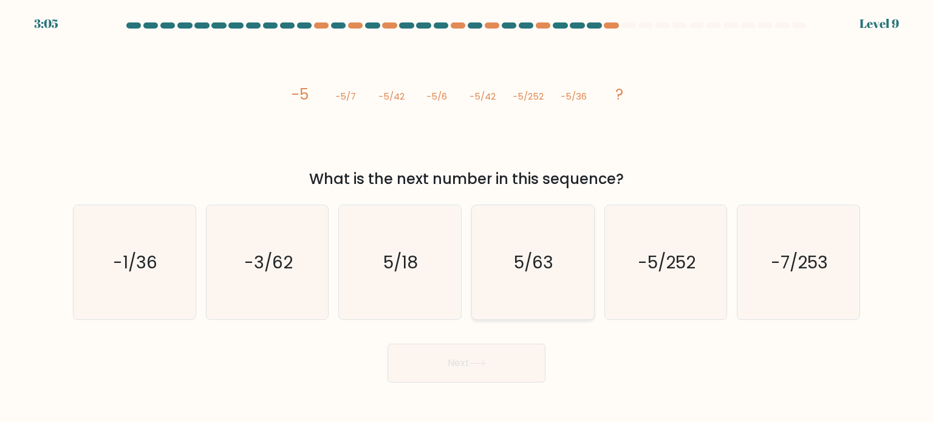
click at [515, 281] on icon "5/63" at bounding box center [533, 262] width 114 height 114
click at [467, 217] on input "d. 5/63" at bounding box center [466, 214] width 1 height 6
radio input "true"
click at [525, 378] on button "Next" at bounding box center [467, 363] width 158 height 39
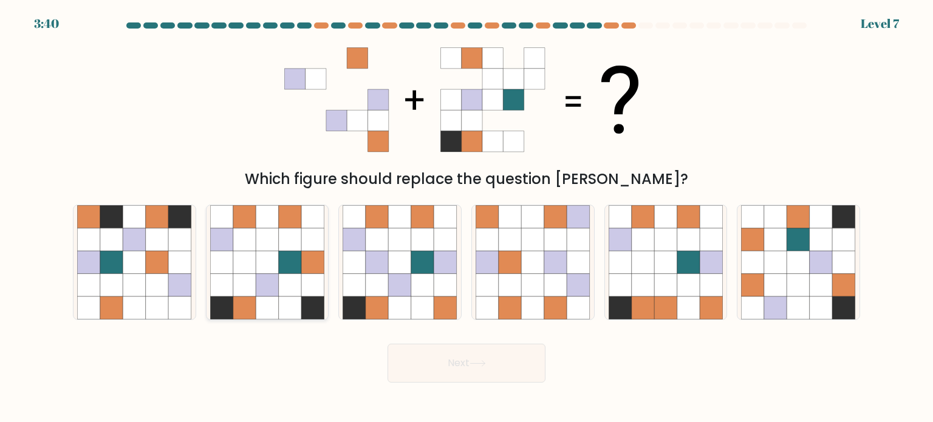
click at [277, 226] on icon at bounding box center [267, 216] width 23 height 23
click at [466, 217] on input "b." at bounding box center [466, 214] width 1 height 6
radio input "true"
click at [400, 250] on icon at bounding box center [400, 239] width 23 height 23
click at [466, 217] on input "c." at bounding box center [466, 214] width 1 height 6
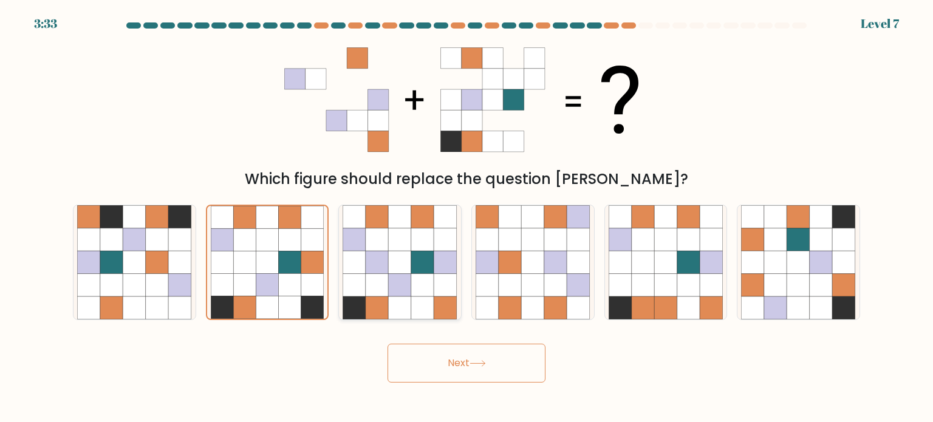
radio input "true"
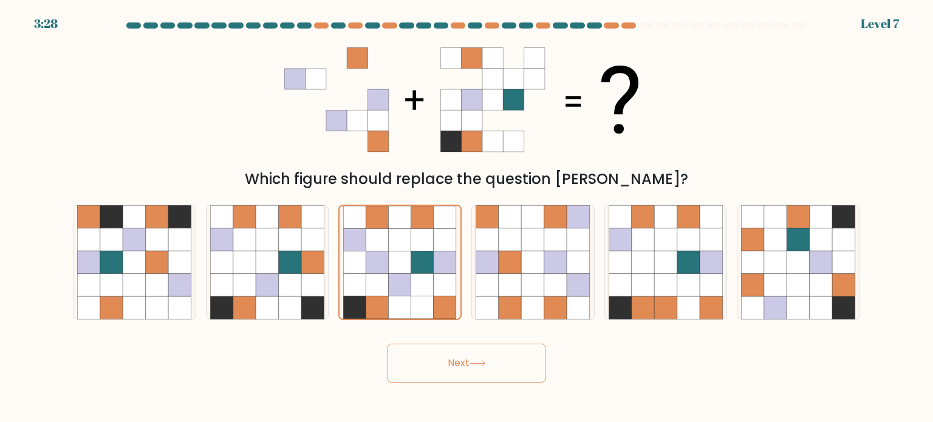
click at [449, 369] on button "Next" at bounding box center [467, 363] width 158 height 39
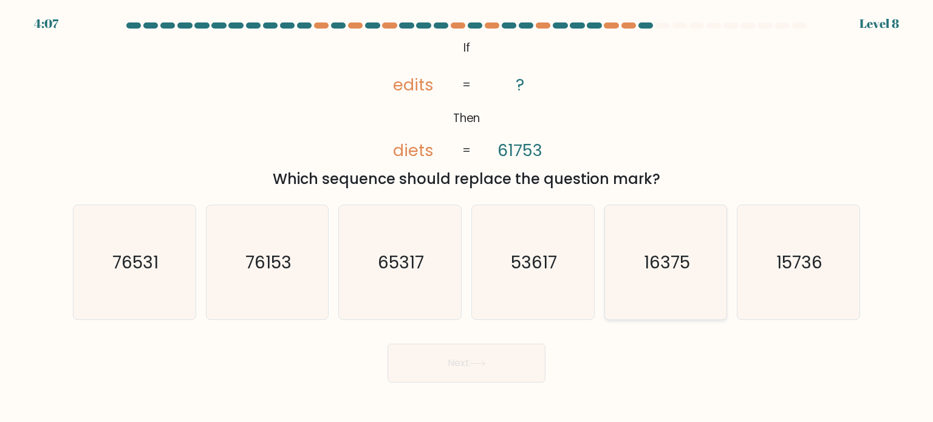
click at [642, 236] on icon "16375" at bounding box center [666, 262] width 114 height 114
click at [467, 217] on input "e. 16375" at bounding box center [466, 214] width 1 height 6
radio input "true"
click at [161, 272] on icon "76531" at bounding box center [134, 262] width 114 height 114
click at [466, 217] on input "a. 76531" at bounding box center [466, 214] width 1 height 6
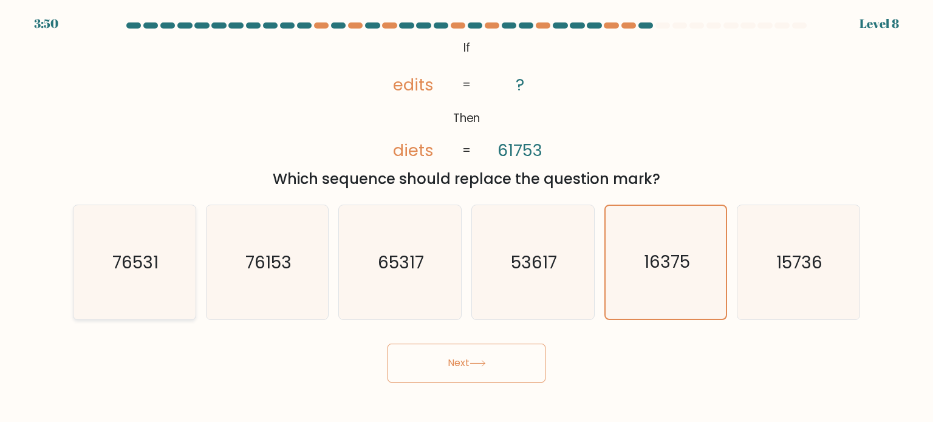
radio input "true"
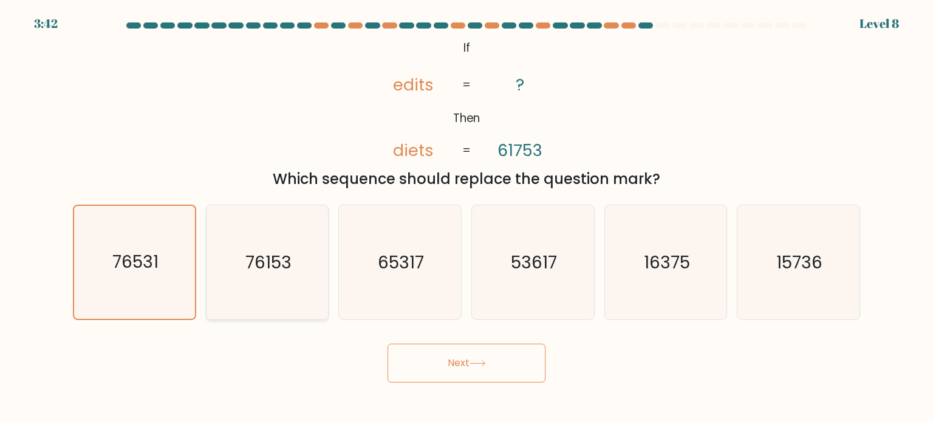
click at [306, 257] on icon "76153" at bounding box center [267, 262] width 114 height 114
click at [466, 217] on input "b. 76153" at bounding box center [466, 214] width 1 height 6
radio input "true"
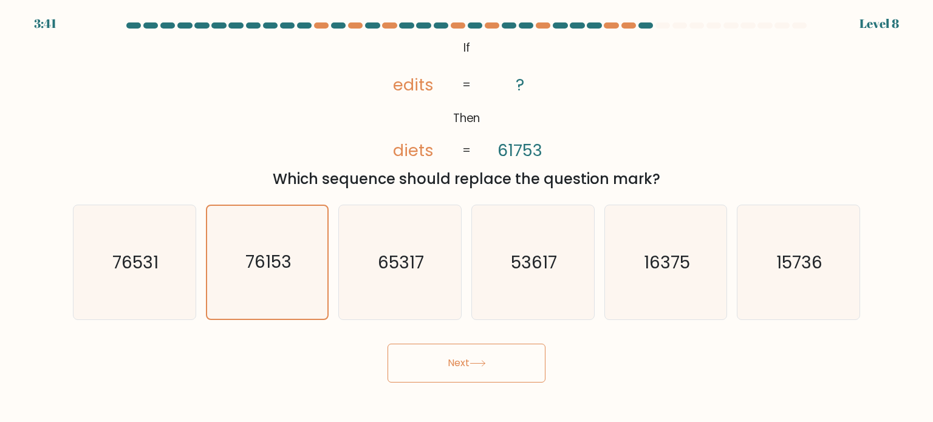
click at [468, 358] on button "Next" at bounding box center [467, 363] width 158 height 39
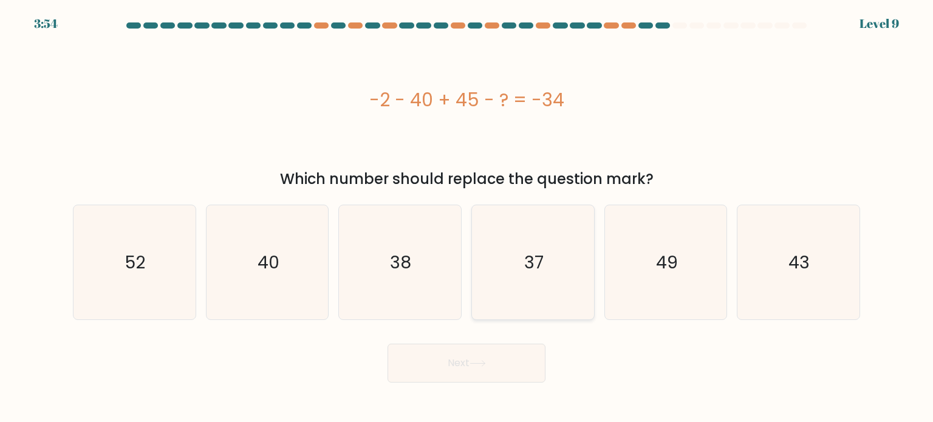
click at [516, 257] on icon "37" at bounding box center [533, 262] width 114 height 114
click at [467, 217] on input "d. 37" at bounding box center [466, 214] width 1 height 6
radio input "true"
click at [522, 346] on button "Next" at bounding box center [467, 363] width 158 height 39
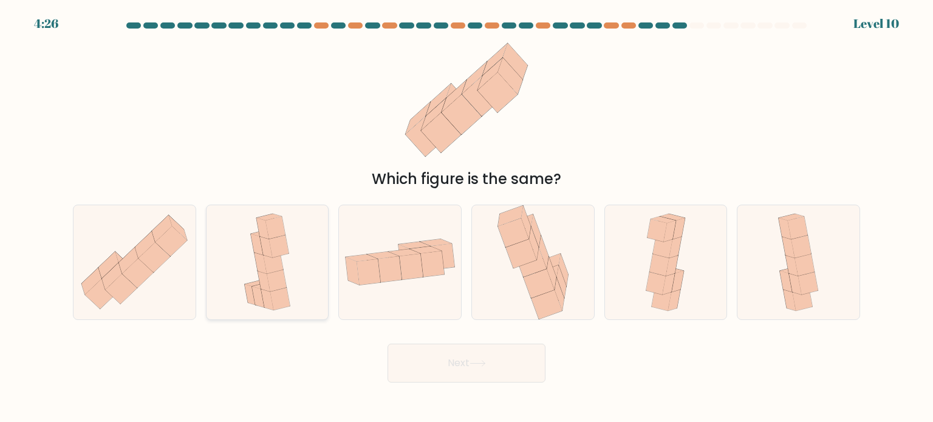
click at [292, 252] on icon at bounding box center [267, 262] width 59 height 114
click at [466, 217] on input "b." at bounding box center [466, 214] width 1 height 6
radio input "true"
click at [664, 300] on icon at bounding box center [661, 299] width 19 height 22
click at [467, 217] on input "e." at bounding box center [466, 214] width 1 height 6
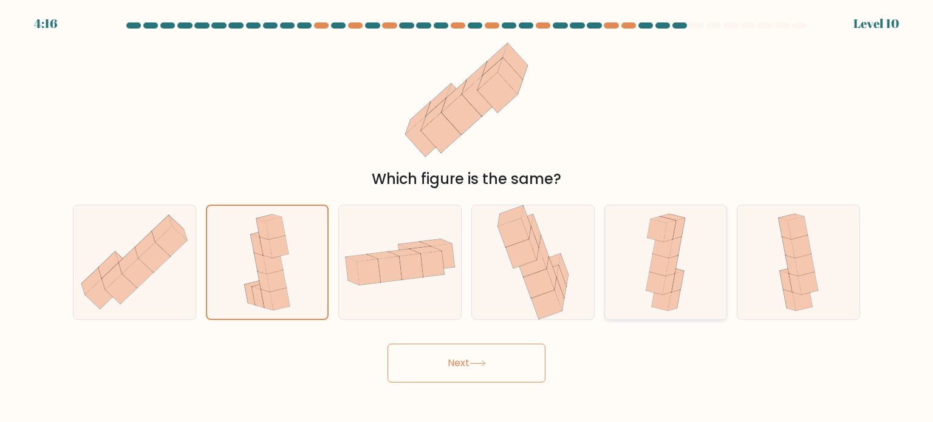
radio input "true"
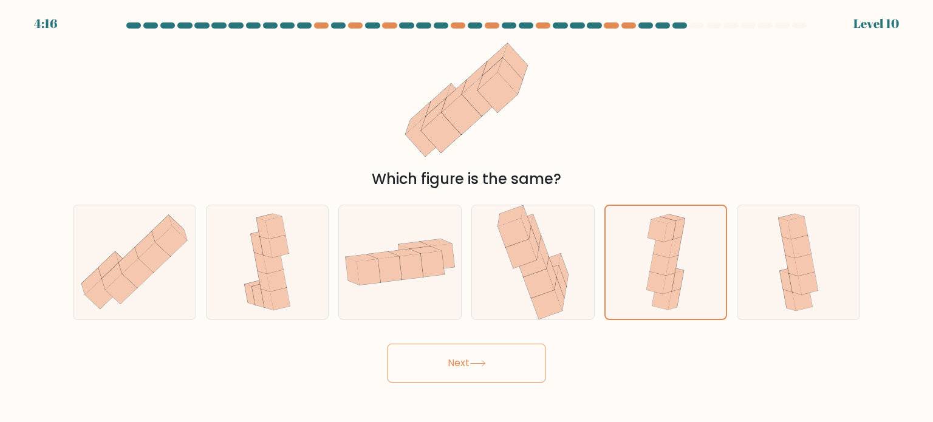
click at [525, 355] on button "Next" at bounding box center [467, 363] width 158 height 39
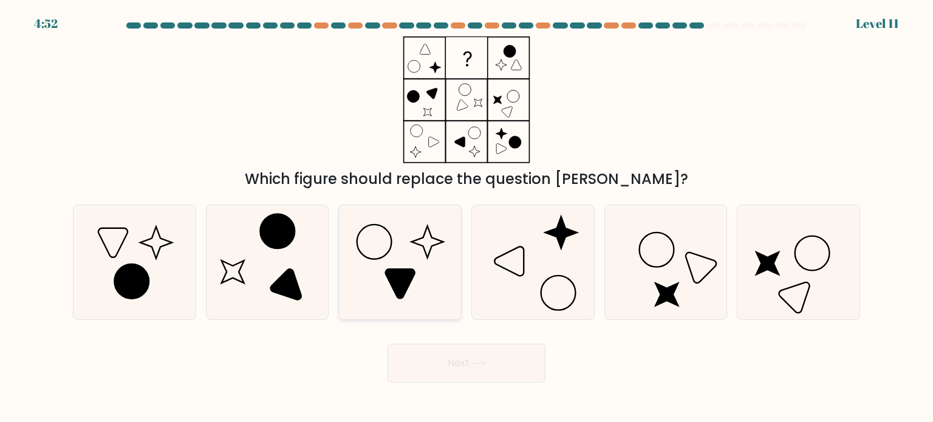
click at [386, 283] on icon at bounding box center [400, 262] width 114 height 114
click at [466, 217] on input "c." at bounding box center [466, 214] width 1 height 6
radio input "true"
click at [457, 352] on button "Next" at bounding box center [467, 363] width 158 height 39
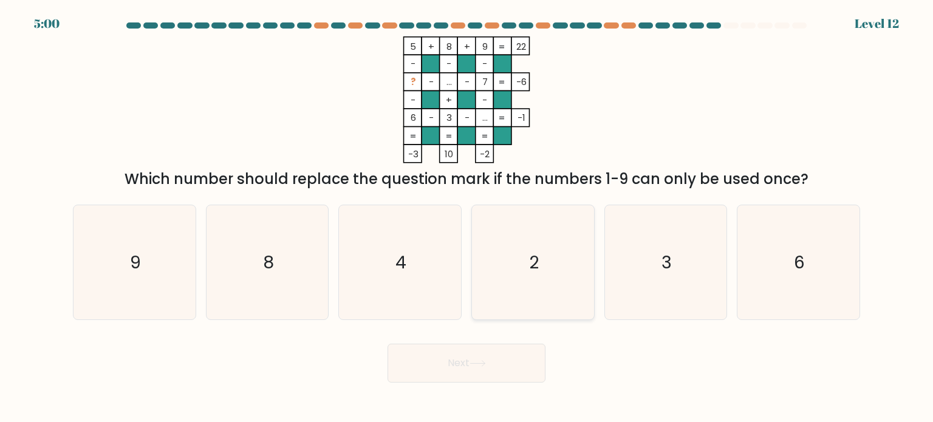
click at [544, 276] on icon "2" at bounding box center [533, 262] width 114 height 114
click at [467, 217] on input "d. 2" at bounding box center [466, 214] width 1 height 6
radio input "true"
click at [525, 364] on button "Next" at bounding box center [467, 363] width 158 height 39
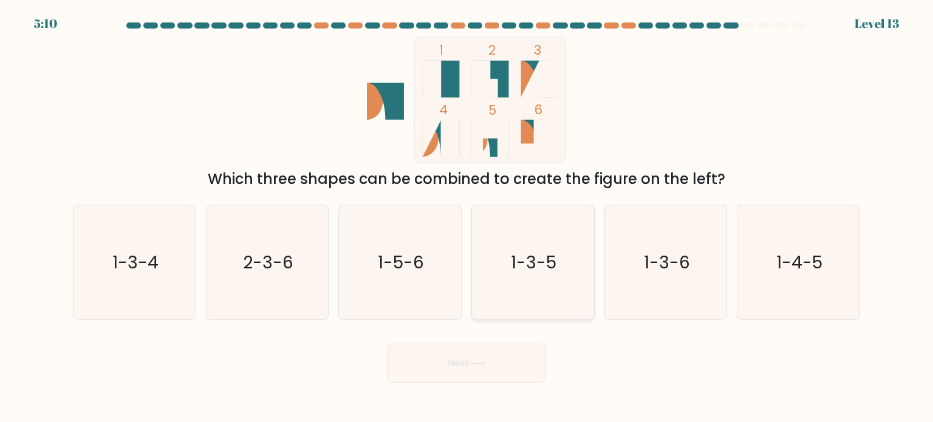
drag, startPoint x: 561, startPoint y: 227, endPoint x: 555, endPoint y: 245, distance: 19.2
click at [561, 228] on icon "1-3-5" at bounding box center [533, 262] width 114 height 114
click at [467, 217] on input "d. 1-3-5" at bounding box center [466, 214] width 1 height 6
radio input "true"
click at [360, 293] on icon "1-5-6" at bounding box center [400, 262] width 114 height 114
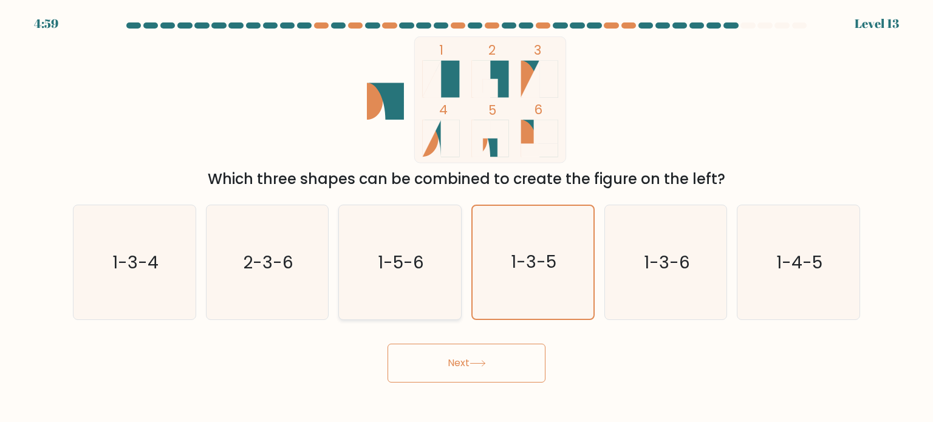
click at [466, 217] on input "c. 1-5-6" at bounding box center [466, 214] width 1 height 6
radio input "true"
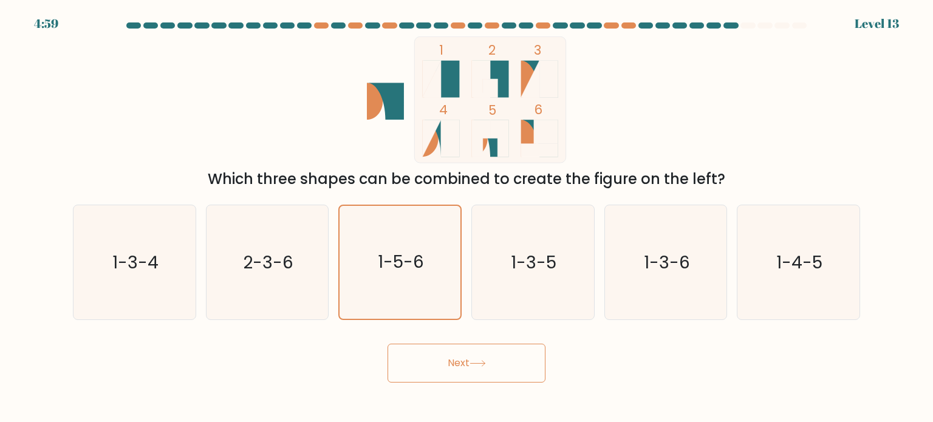
click at [463, 347] on button "Next" at bounding box center [467, 363] width 158 height 39
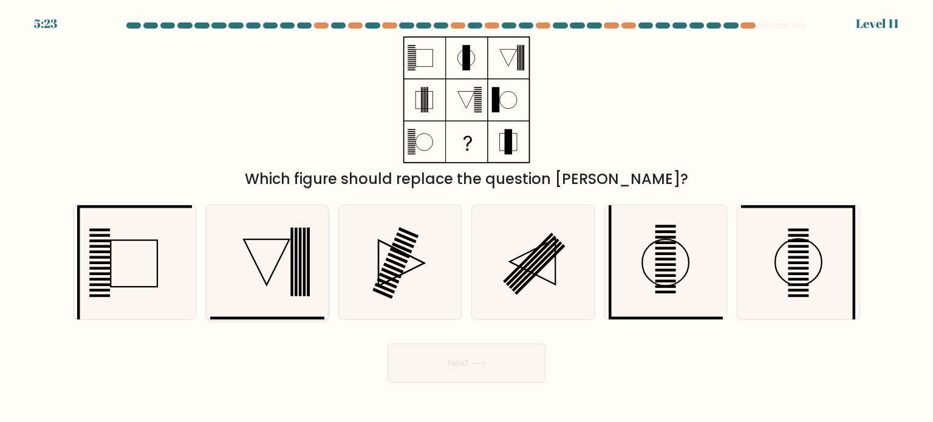
click at [311, 263] on icon at bounding box center [267, 262] width 114 height 114
click at [466, 217] on input "b." at bounding box center [466, 214] width 1 height 6
radio input "true"
click at [491, 366] on button "Next" at bounding box center [467, 363] width 158 height 39
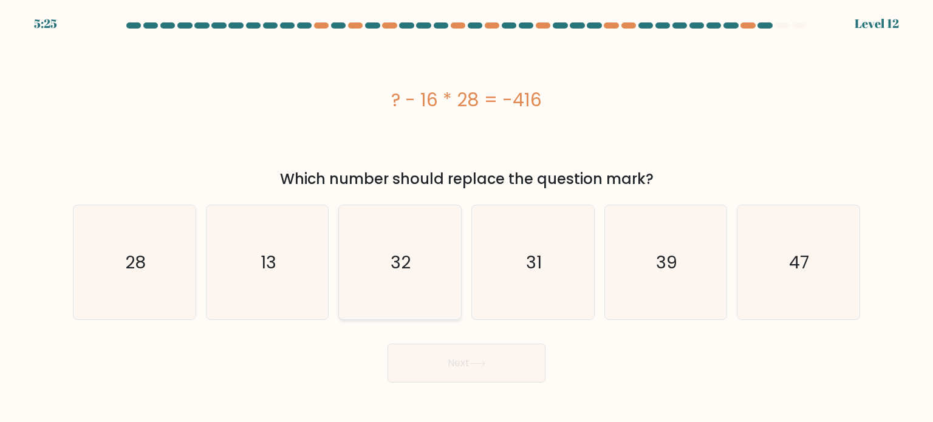
click at [454, 267] on icon "32" at bounding box center [400, 262] width 114 height 114
click at [466, 217] on input "c. 32" at bounding box center [466, 214] width 1 height 6
radio input "true"
click at [495, 352] on button "Next" at bounding box center [467, 363] width 158 height 39
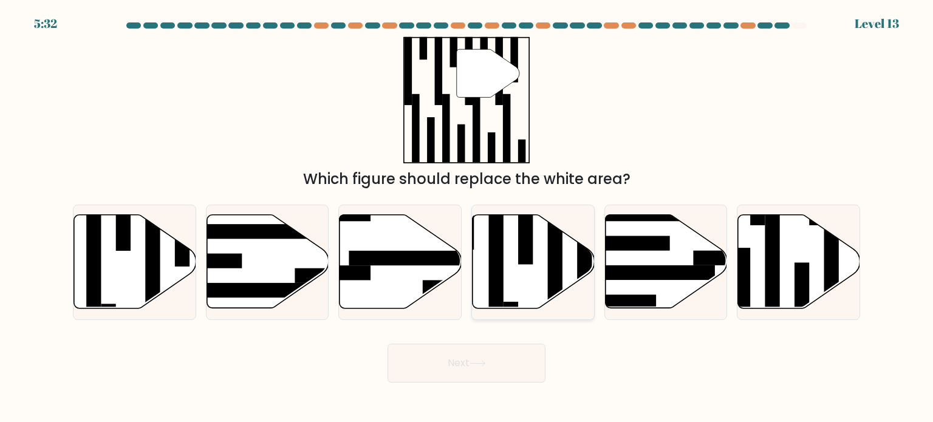
click at [560, 244] on rect at bounding box center [555, 257] width 15 height 132
click at [467, 217] on input "d." at bounding box center [466, 214] width 1 height 6
radio input "true"
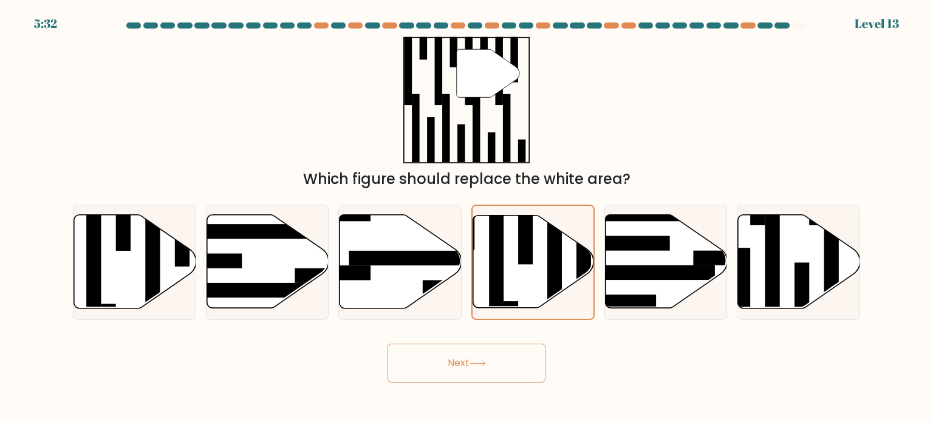
click at [522, 357] on button "Next" at bounding box center [467, 363] width 158 height 39
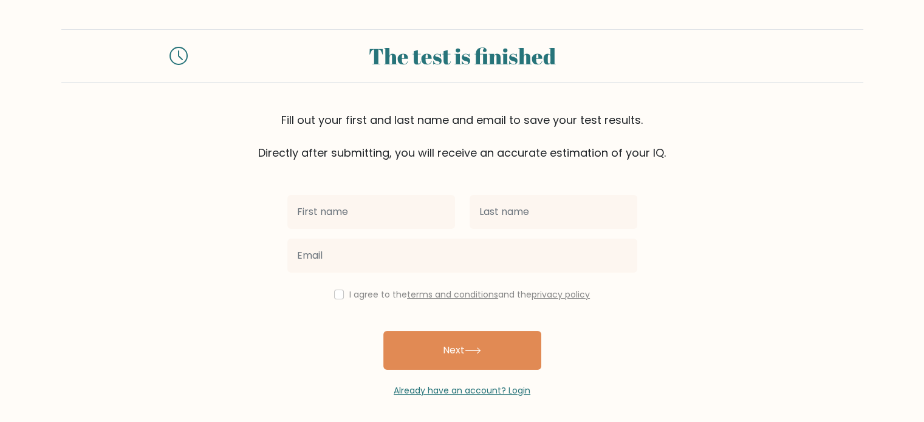
click at [391, 213] on input "text" at bounding box center [371, 212] width 168 height 34
type input "Ayhen"
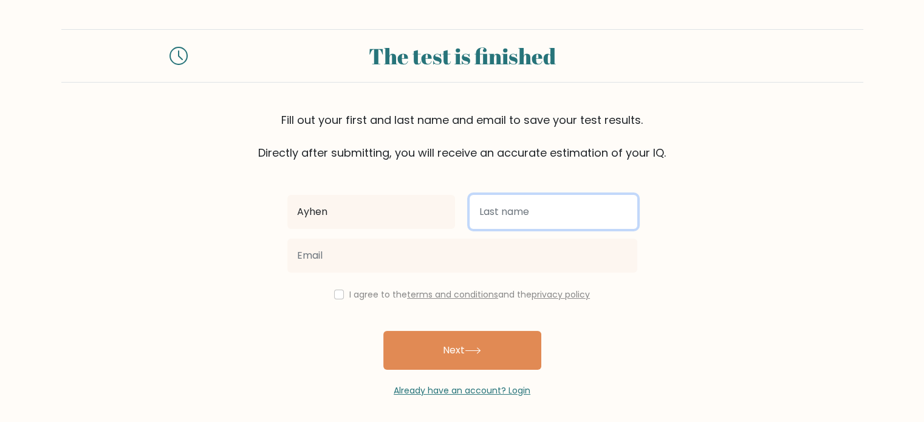
click at [539, 212] on input "text" at bounding box center [554, 212] width 168 height 34
type input "[PERSON_NAME]"
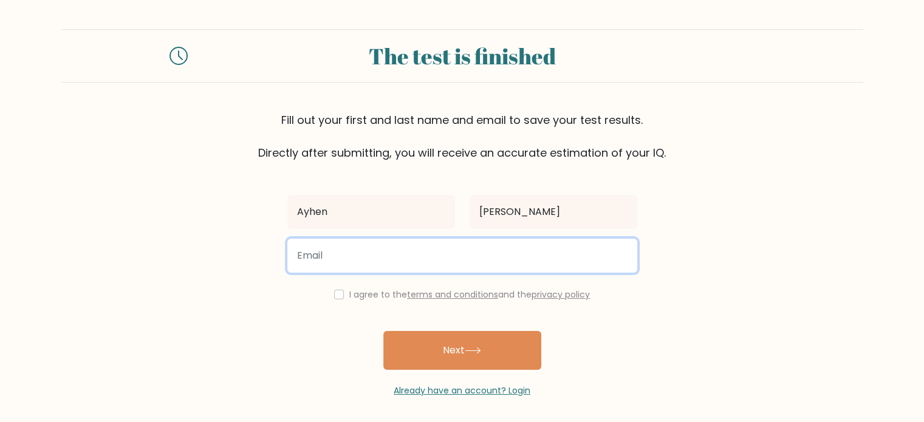
click at [426, 254] on input "email" at bounding box center [462, 256] width 350 height 34
type input "[EMAIL_ADDRESS][DOMAIN_NAME]"
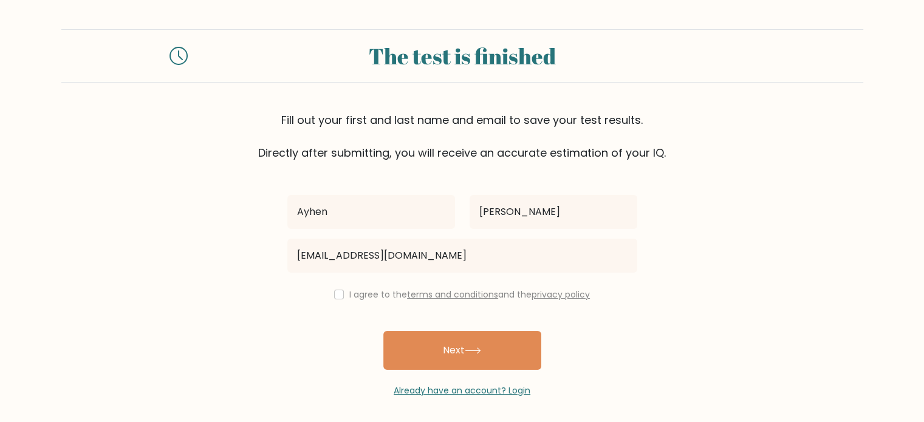
click at [363, 293] on label "I agree to the terms and conditions and the privacy policy" at bounding box center [469, 295] width 241 height 12
click at [340, 297] on input "checkbox" at bounding box center [339, 295] width 10 height 10
checkbox input "true"
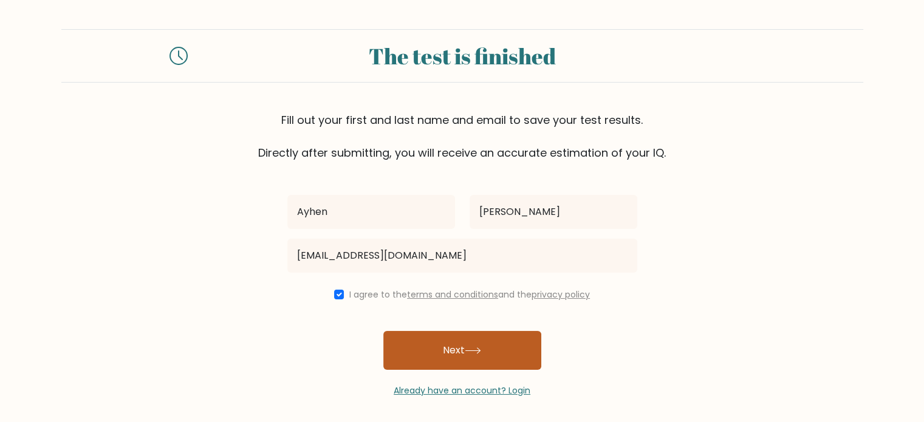
click at [459, 357] on button "Next" at bounding box center [462, 350] width 158 height 39
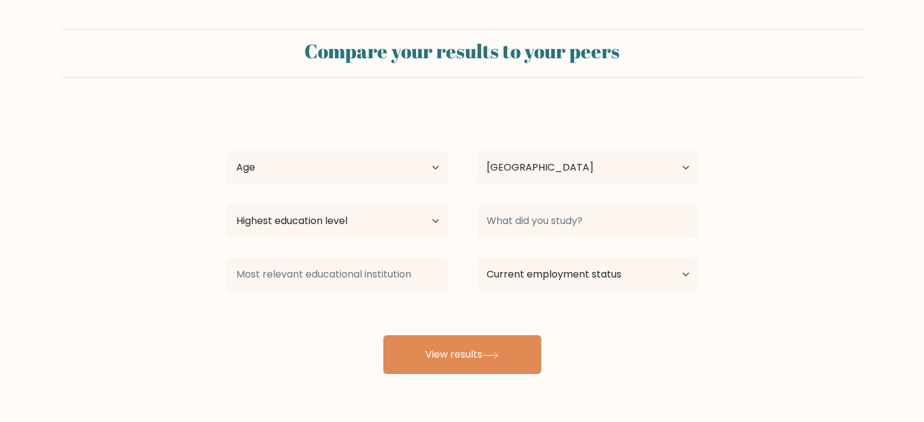
select select "PH"
click at [378, 165] on select "Age Under [DEMOGRAPHIC_DATA] [DEMOGRAPHIC_DATA] [DEMOGRAPHIC_DATA] [DEMOGRAPHIC…" at bounding box center [337, 168] width 221 height 34
select select "18_24"
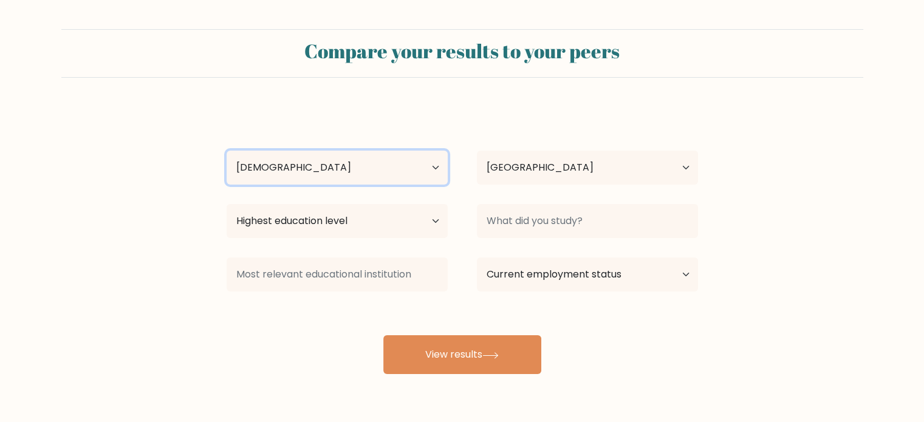
click at [227, 151] on select "Age Under [DEMOGRAPHIC_DATA] [DEMOGRAPHIC_DATA] [DEMOGRAPHIC_DATA] [DEMOGRAPHIC…" at bounding box center [337, 168] width 221 height 34
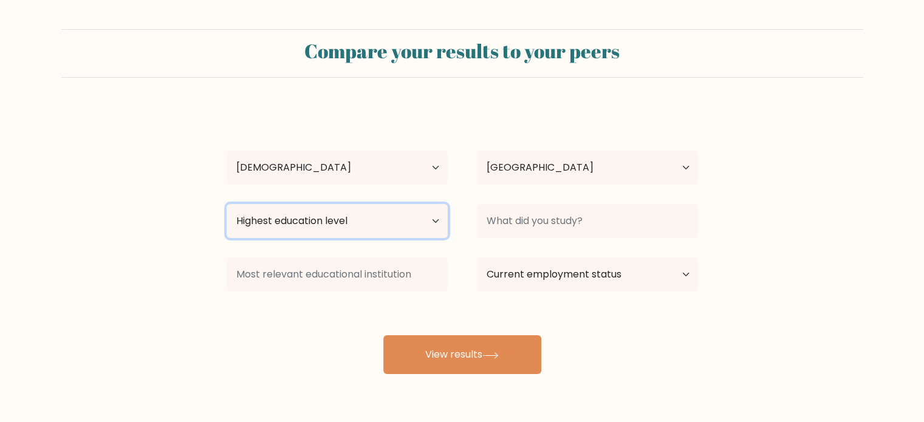
click at [424, 220] on select "Highest education level No schooling Primary Lower Secondary Upper Secondary Oc…" at bounding box center [337, 221] width 221 height 34
select select "bachelors_degree"
click at [227, 204] on select "Highest education level No schooling Primary Lower Secondary Upper Secondary Oc…" at bounding box center [337, 221] width 221 height 34
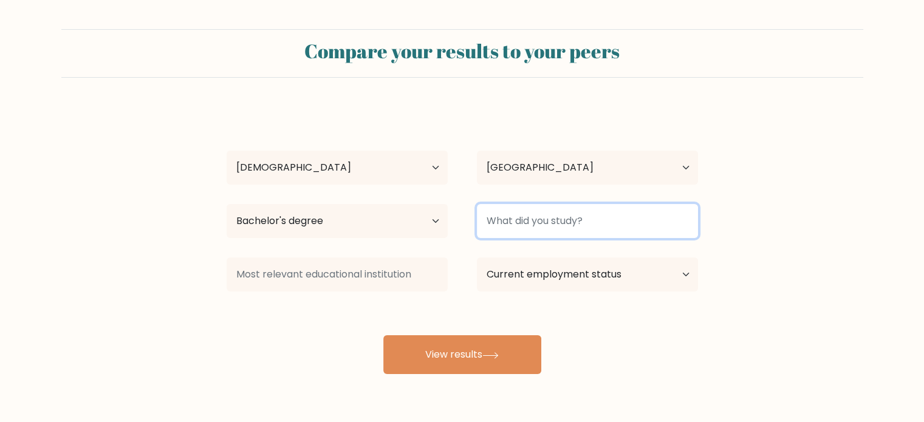
click at [506, 233] on input at bounding box center [587, 221] width 221 height 34
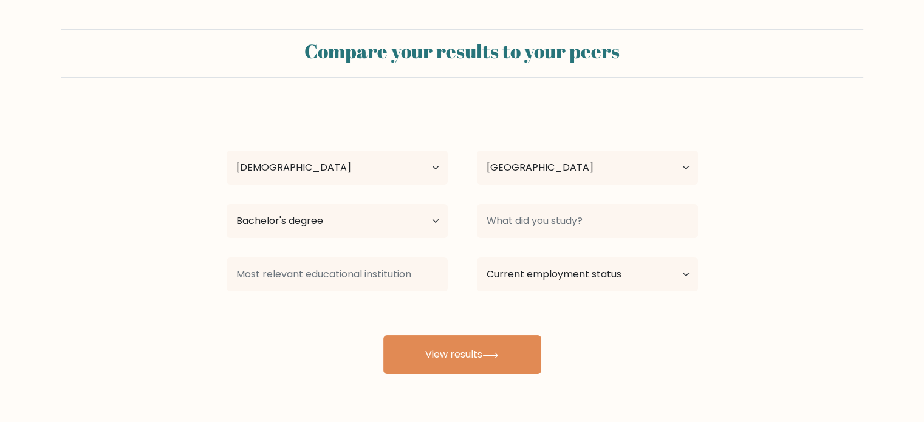
click at [401, 292] on div at bounding box center [337, 275] width 250 height 44
click at [519, 285] on select "Current employment status Employed Student Retired Other / prefer not to answer" at bounding box center [587, 275] width 221 height 34
click at [446, 307] on div "Ayhen Resurreccion Age Under 18 years old 18-24 years old 25-34 years old 35-44…" at bounding box center [462, 240] width 486 height 267
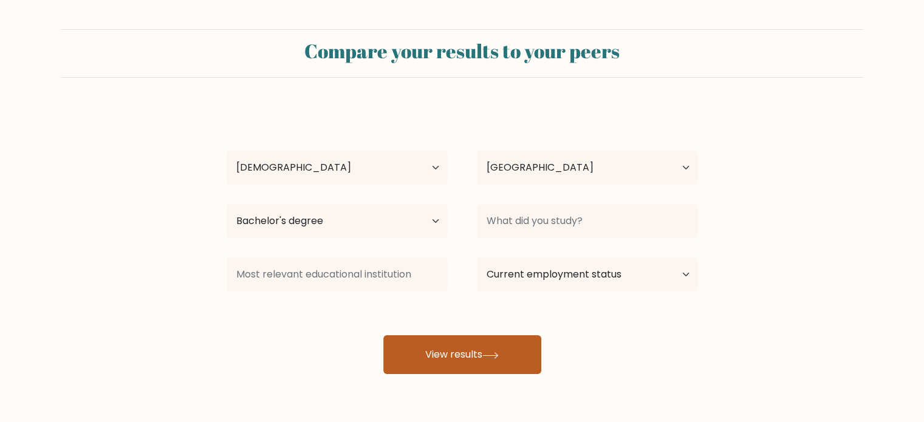
click at [466, 363] on button "View results" at bounding box center [462, 354] width 158 height 39
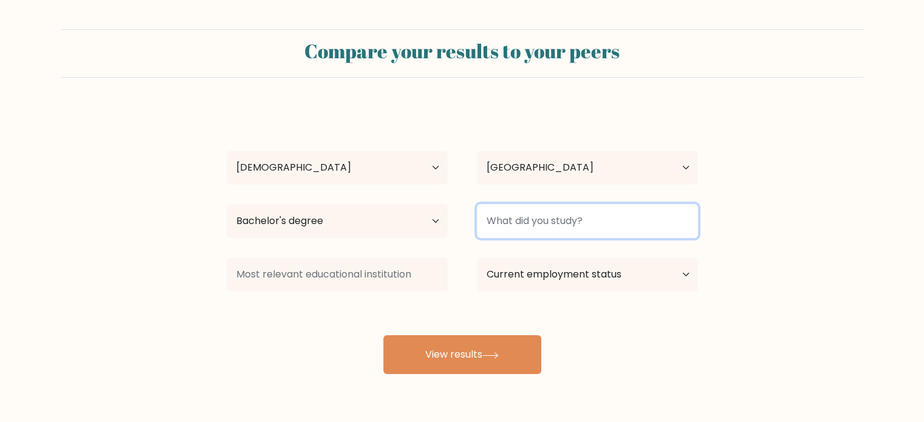
click at [556, 223] on input at bounding box center [587, 221] width 221 height 34
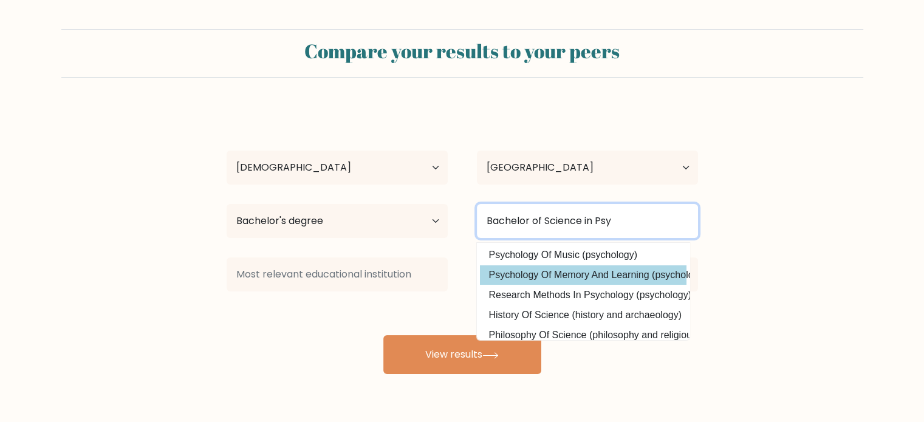
scroll to position [118, 0]
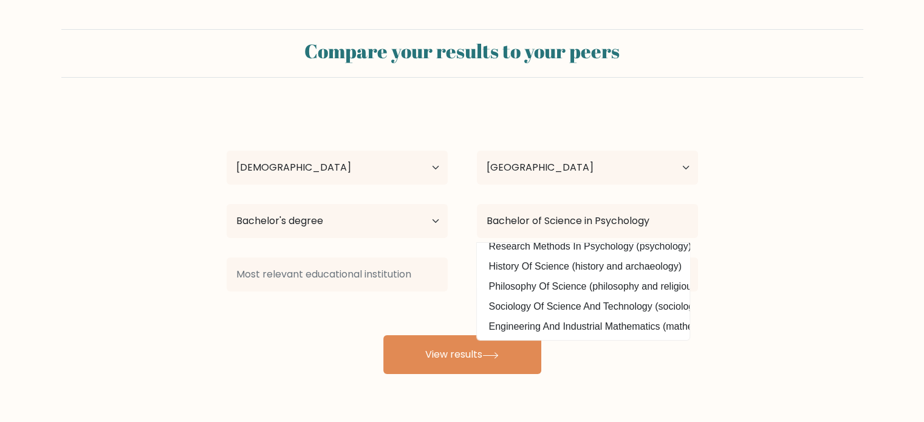
click at [755, 228] on form "Compare your results to your peers Ayhen Resurreccion Age Under 18 years old 18…" at bounding box center [462, 201] width 924 height 345
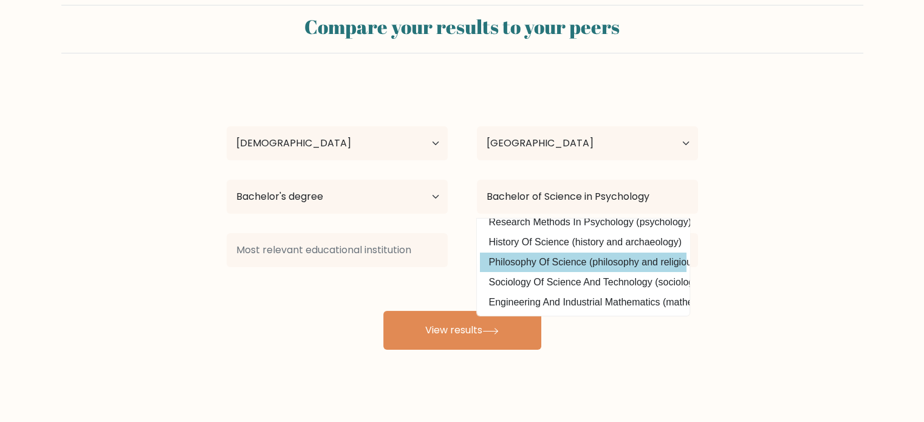
scroll to position [38, 0]
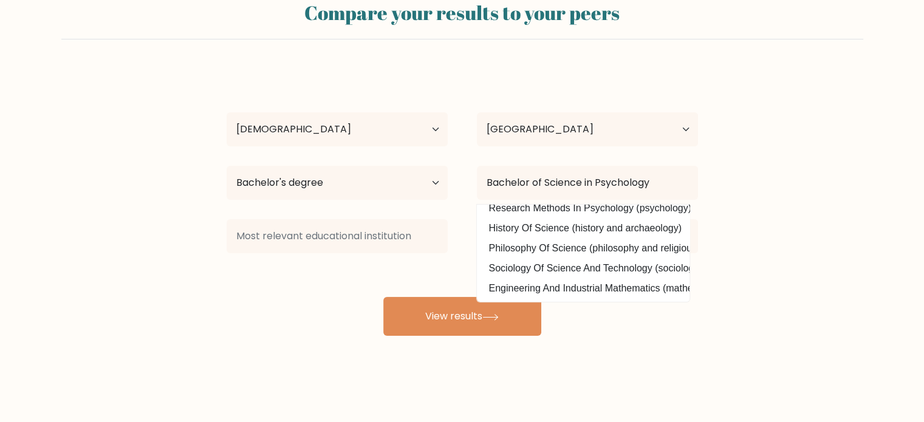
drag, startPoint x: 593, startPoint y: 251, endPoint x: 587, endPoint y: 255, distance: 7.4
click at [593, 259] on option "Sociology Of Science And Technology (sociology, social policy and anthropology)" at bounding box center [583, 268] width 207 height 19
type input "Sociology Of Science And Technology"
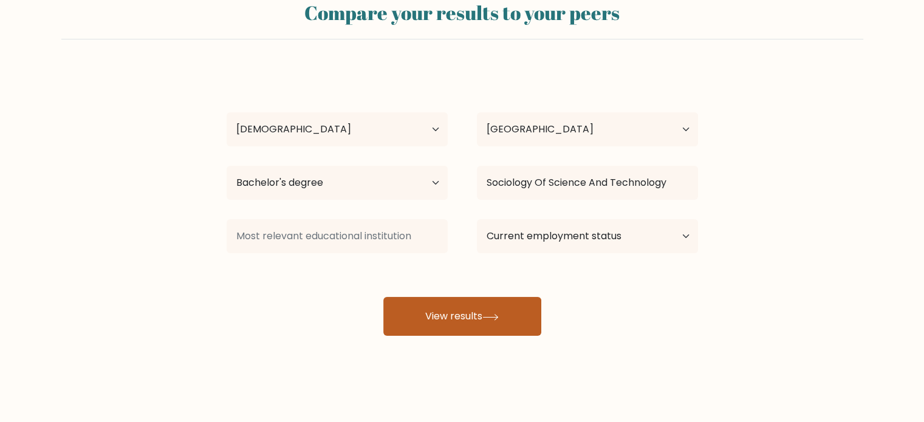
click at [525, 318] on button "View results" at bounding box center [462, 316] width 158 height 39
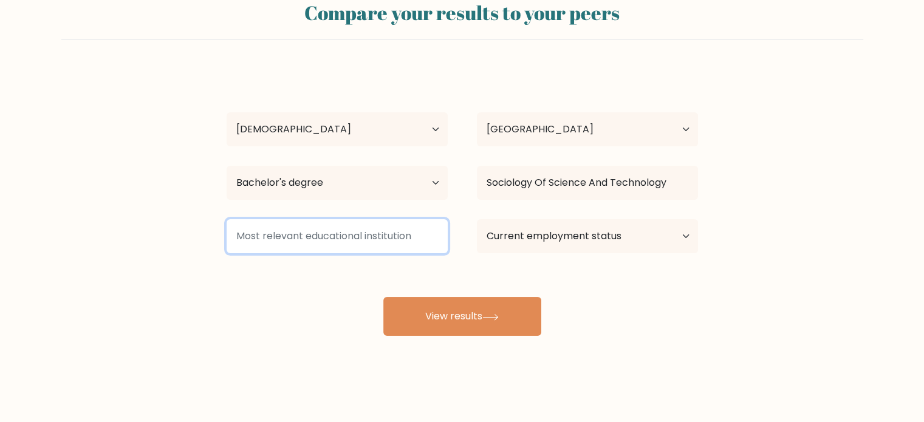
click at [380, 248] on input at bounding box center [337, 236] width 221 height 34
click at [289, 243] on input at bounding box center [337, 236] width 221 height 34
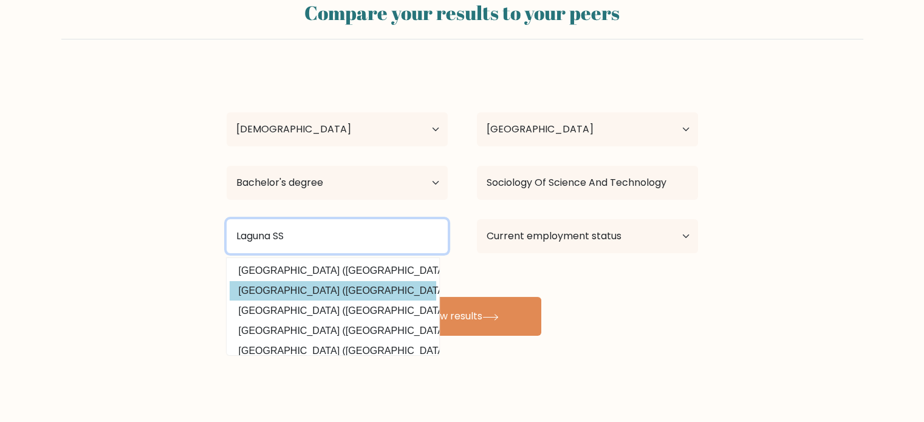
type input "Laguna SS"
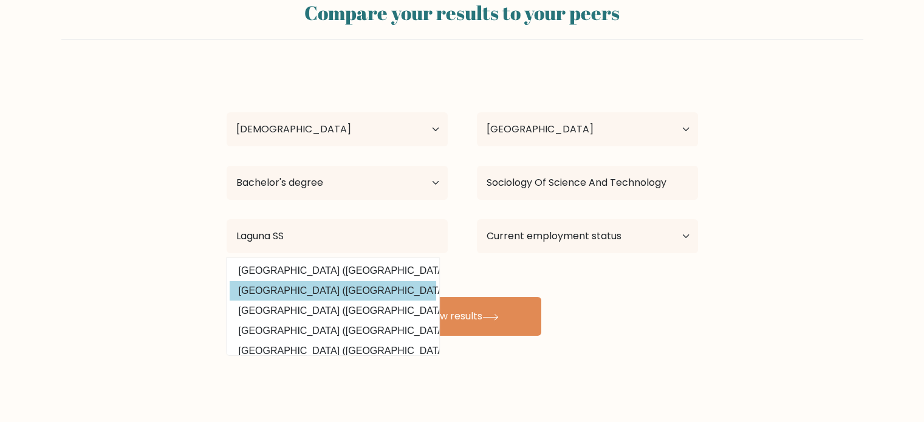
click at [392, 299] on div "Ayhen Resurreccion Age Under 18 years old 18-24 years old 25-34 years old 35-44…" at bounding box center [462, 202] width 486 height 267
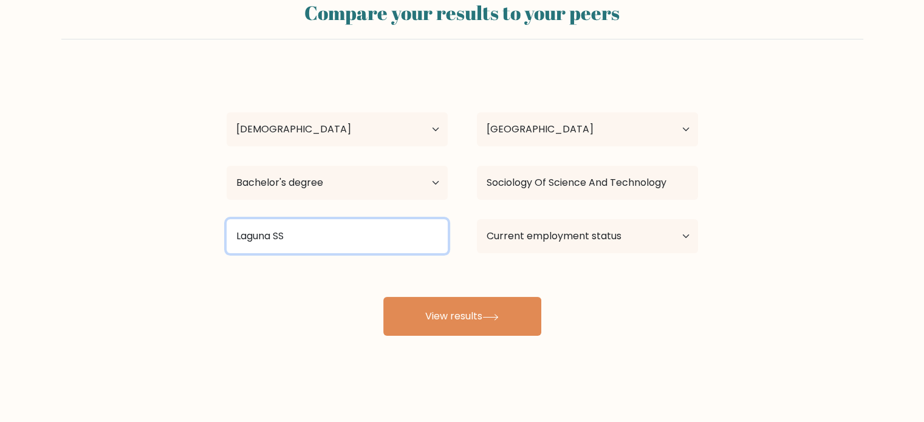
click at [324, 233] on input "Laguna SS" at bounding box center [337, 236] width 221 height 34
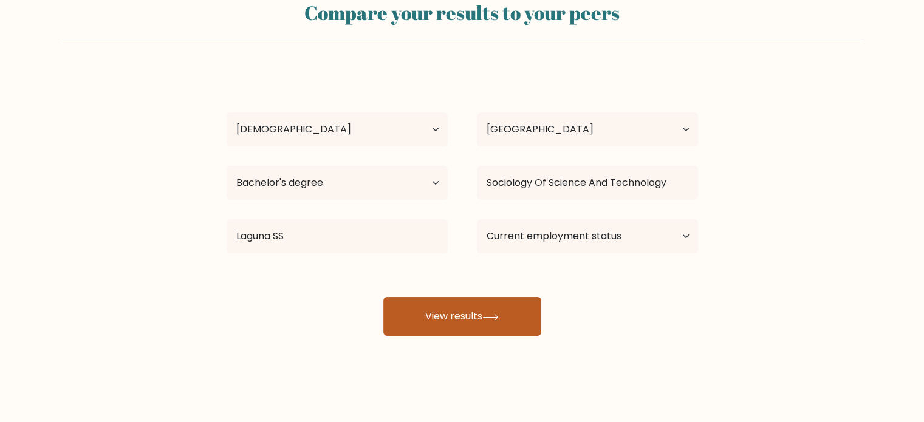
click at [437, 306] on button "View results" at bounding box center [462, 316] width 158 height 39
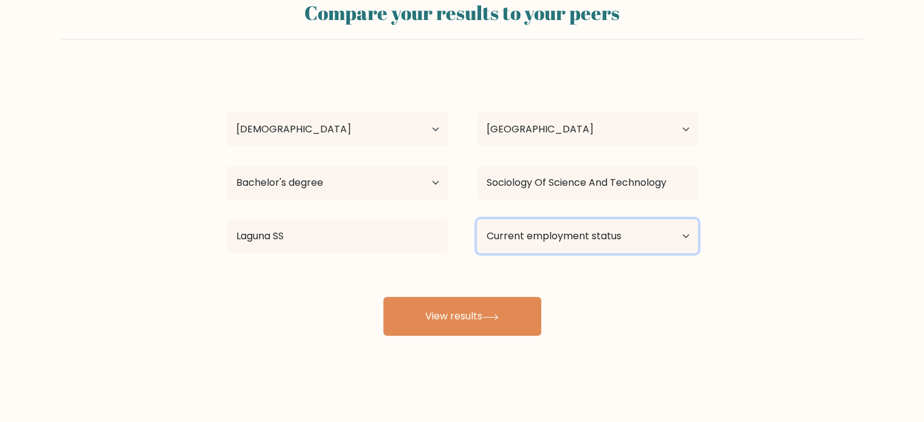
click at [552, 238] on select "Current employment status Employed Student Retired Other / prefer not to answer" at bounding box center [587, 236] width 221 height 34
select select "other"
click at [477, 219] on select "Current employment status Employed Student Retired Other / prefer not to answer" at bounding box center [587, 236] width 221 height 34
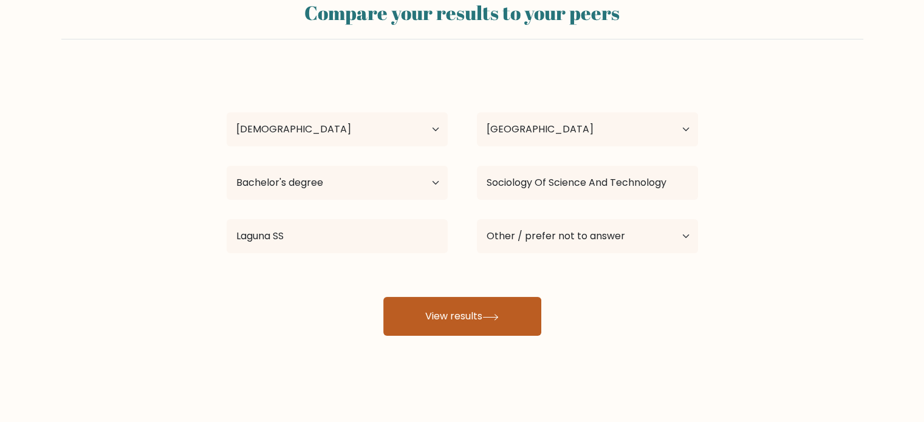
click at [514, 320] on button "View results" at bounding box center [462, 316] width 158 height 39
